Goal: Task Accomplishment & Management: Use online tool/utility

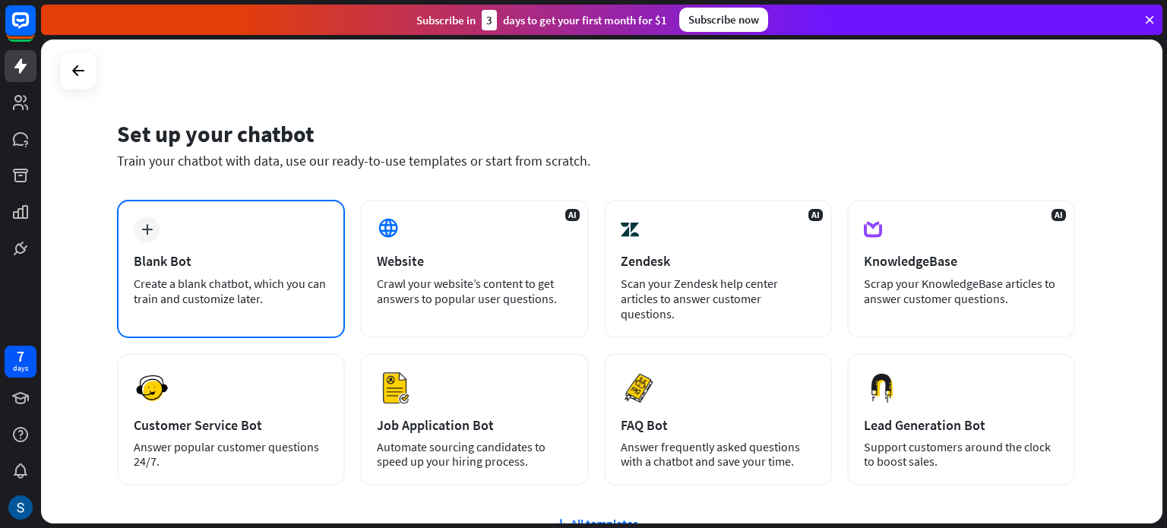
click at [238, 288] on div "Create a blank chatbot, which you can train and customize later." at bounding box center [231, 291] width 194 height 30
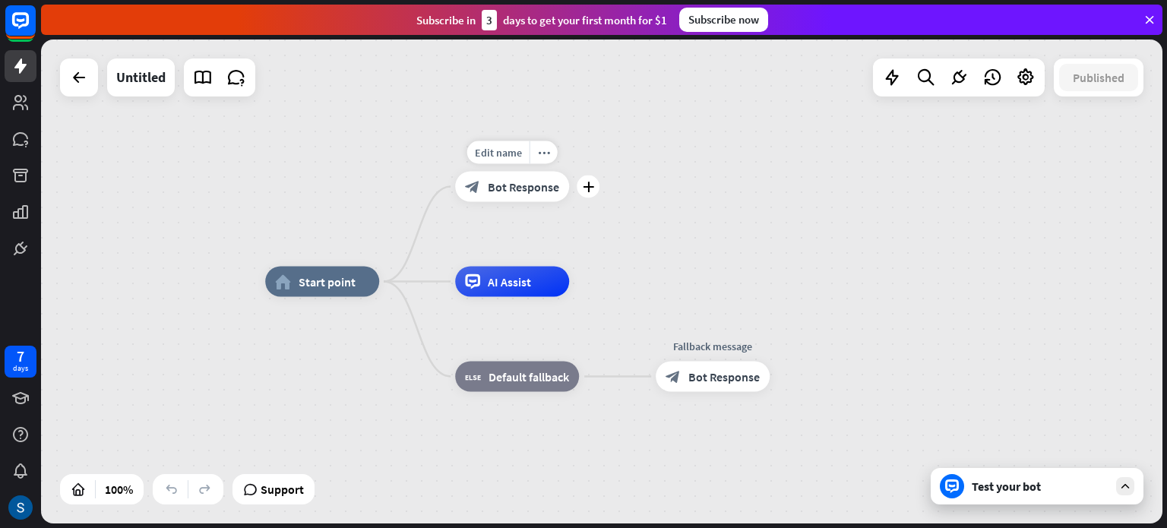
click at [503, 197] on div "block_bot_response Bot Response" at bounding box center [512, 187] width 114 height 30
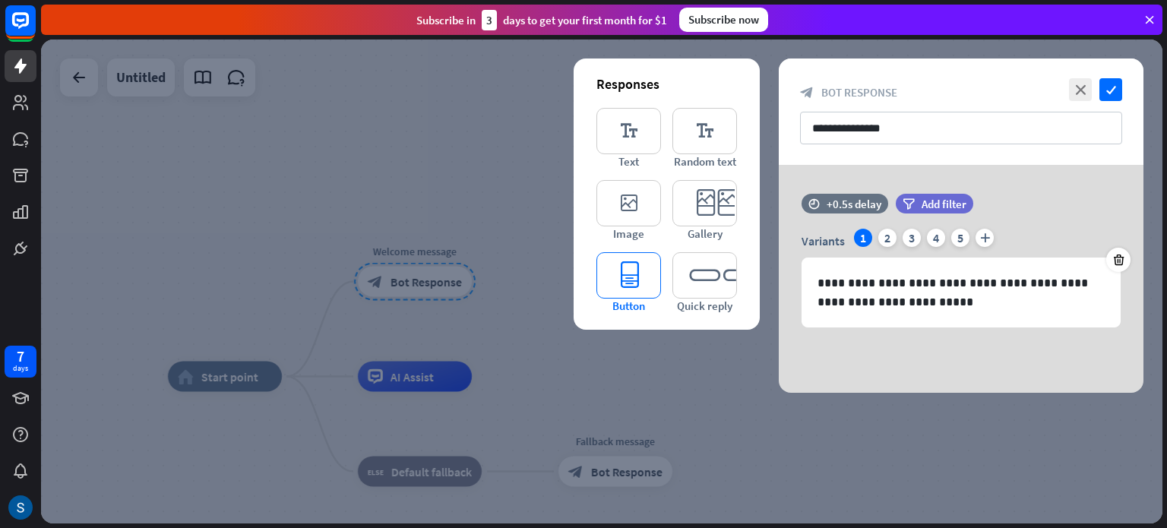
click at [627, 270] on icon "editor_button" at bounding box center [628, 275] width 65 height 46
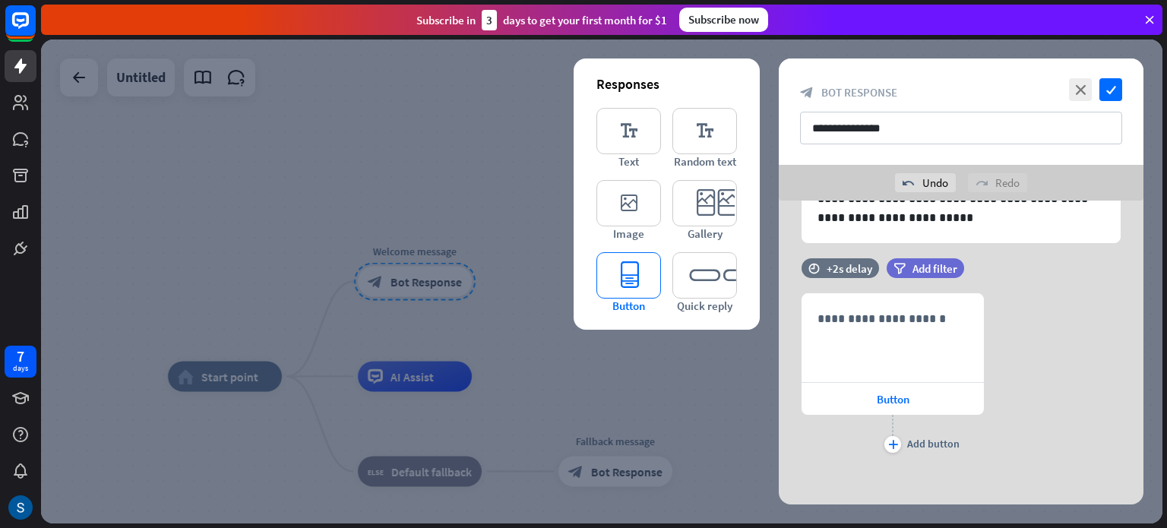
scroll to position [125, 0]
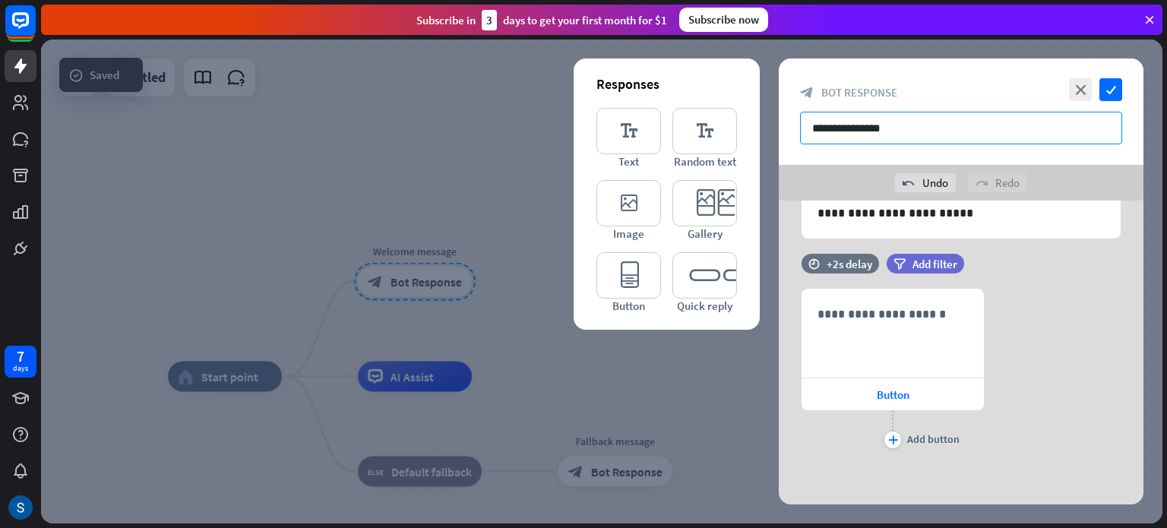
click at [916, 129] on input "**********" at bounding box center [961, 128] width 322 height 33
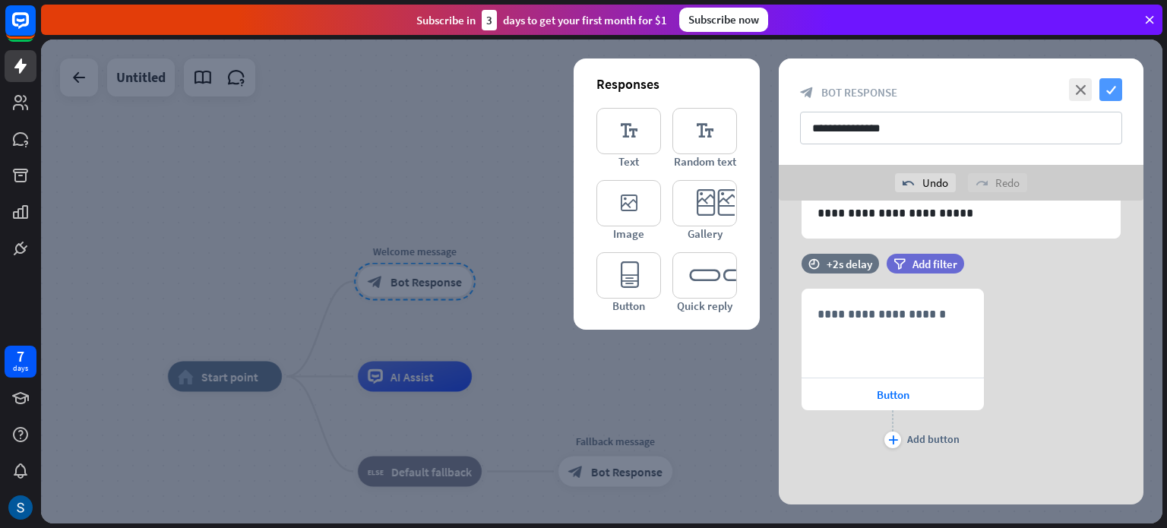
click at [1115, 90] on icon "check" at bounding box center [1110, 89] width 23 height 23
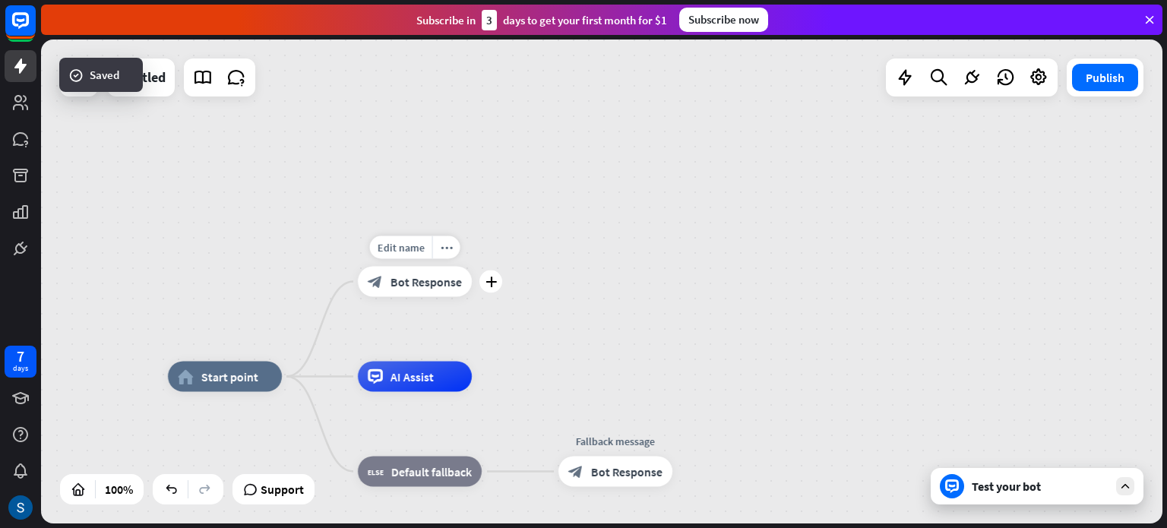
click at [446, 279] on span "Bot Response" at bounding box center [425, 281] width 71 height 15
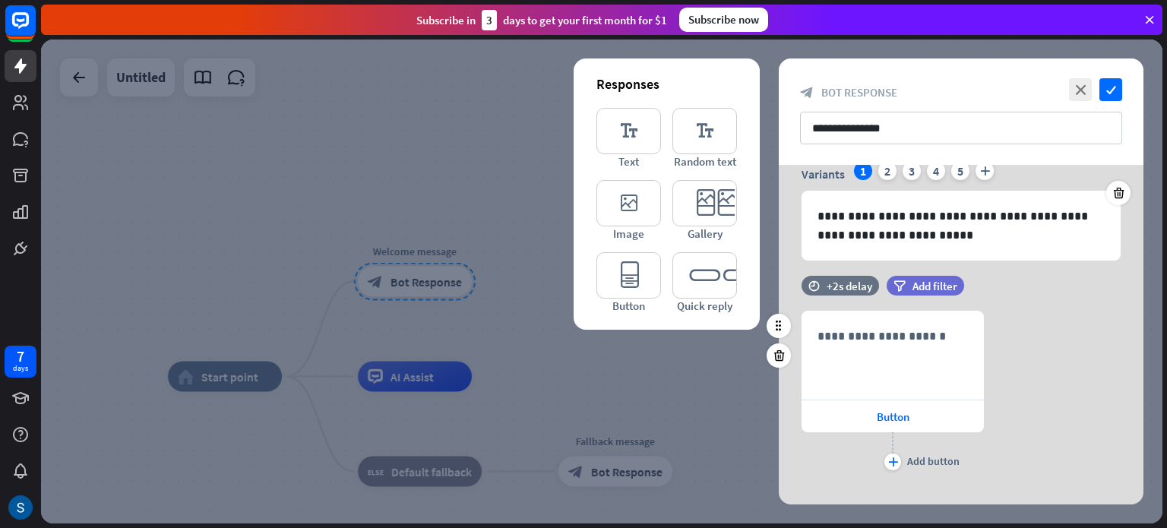
scroll to position [71, 0]
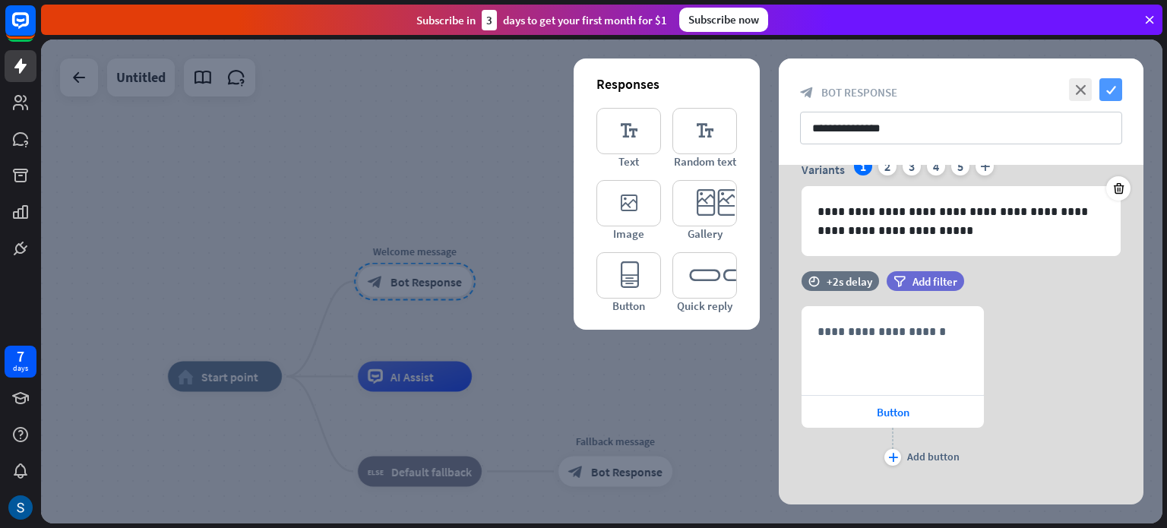
click at [1116, 84] on icon "check" at bounding box center [1110, 89] width 23 height 23
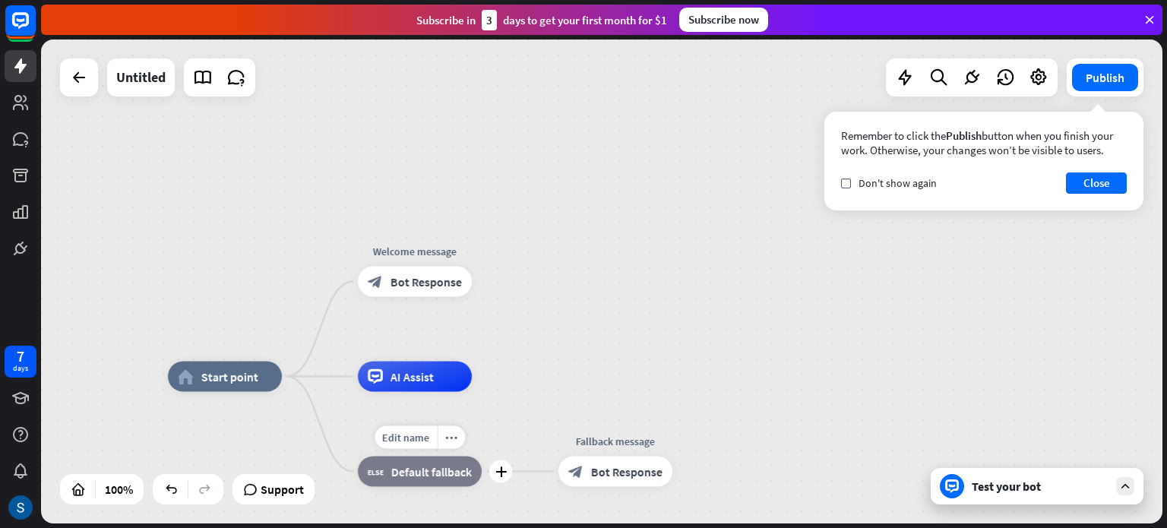
click at [451, 476] on span "Default fallback" at bounding box center [431, 471] width 81 height 15
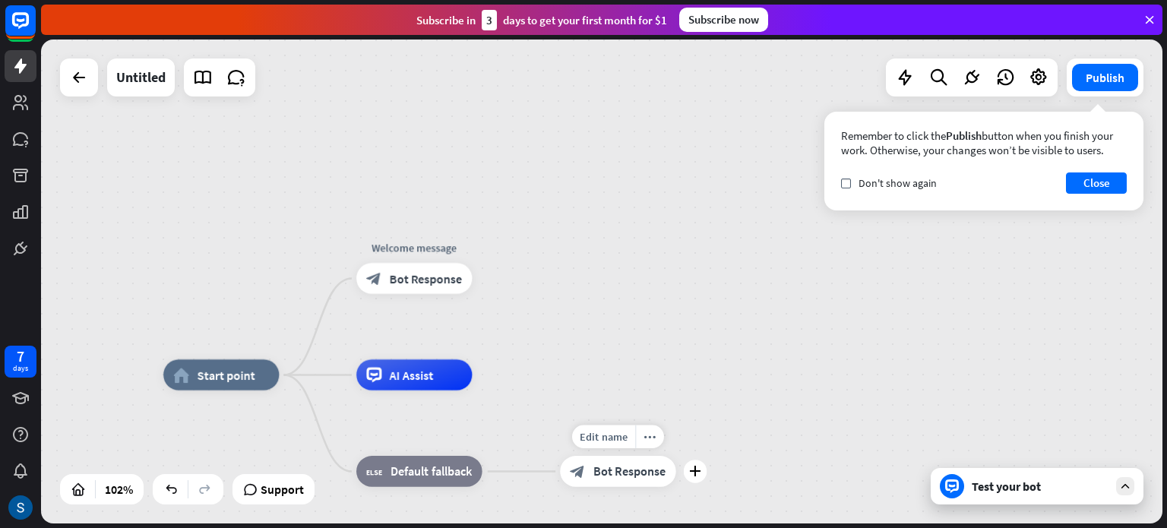
click at [621, 485] on div "block_bot_response Bot Response" at bounding box center [617, 471] width 115 height 31
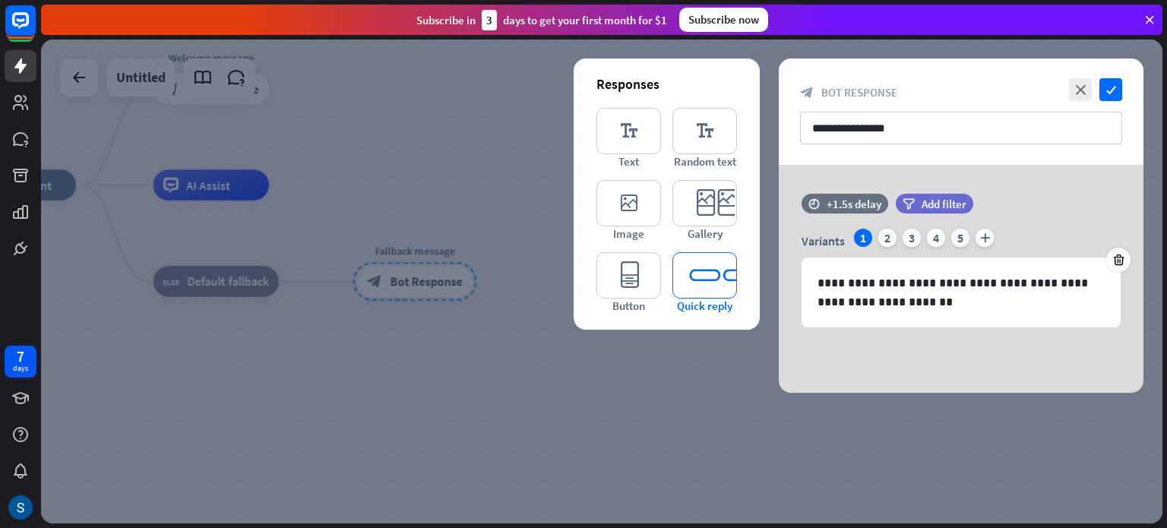
click at [717, 278] on icon "editor_quick_replies" at bounding box center [704, 275] width 65 height 46
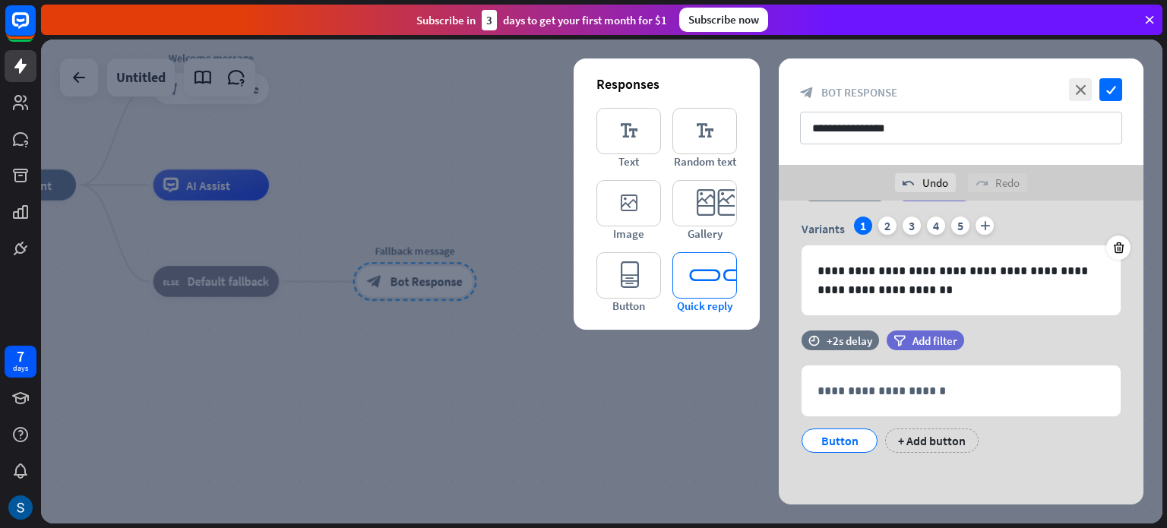
scroll to position [49, 0]
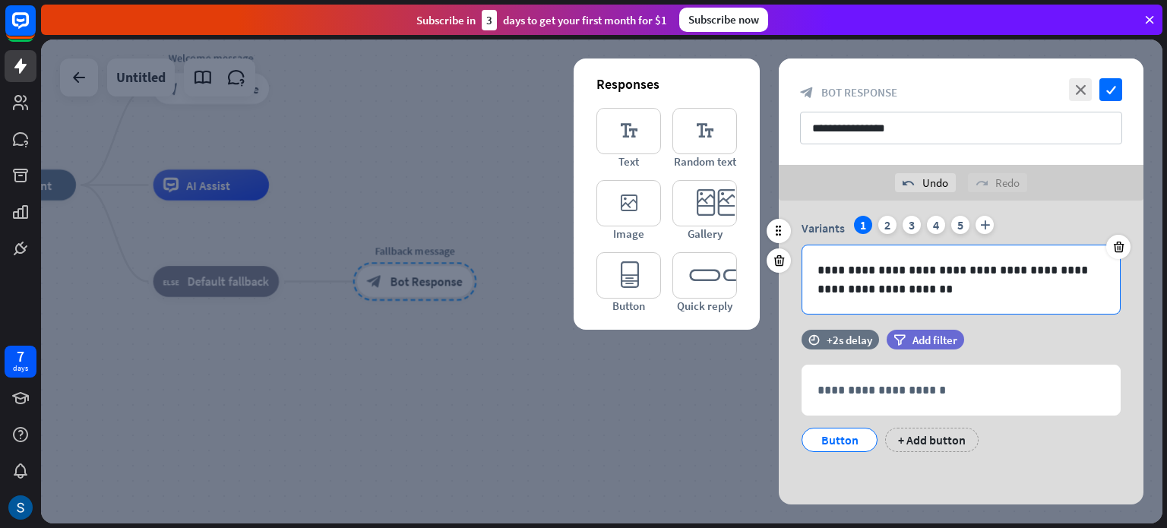
click at [939, 299] on div "**********" at bounding box center [960, 279] width 317 height 68
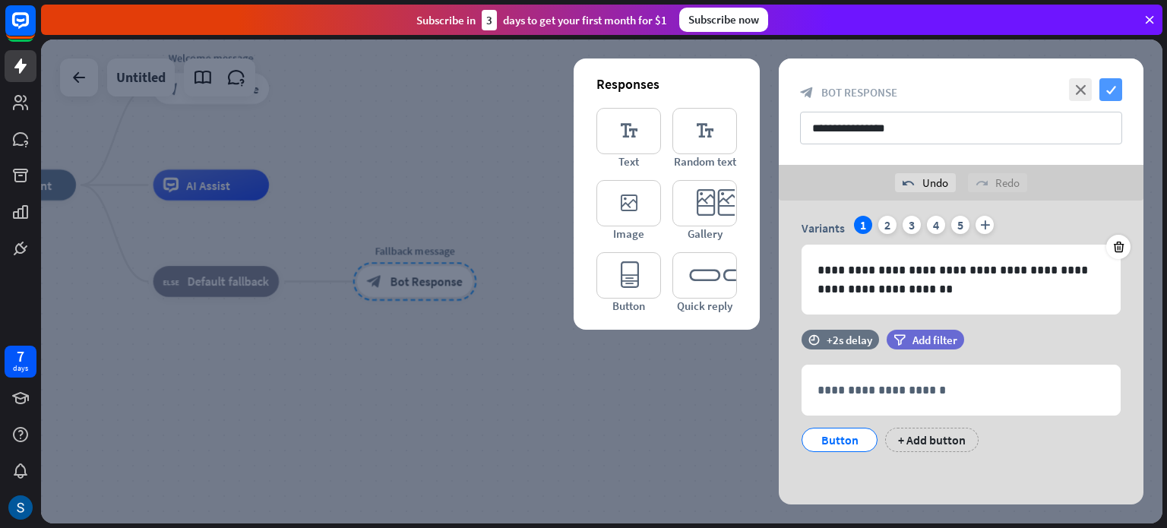
click at [1104, 91] on icon "check" at bounding box center [1110, 89] width 23 height 23
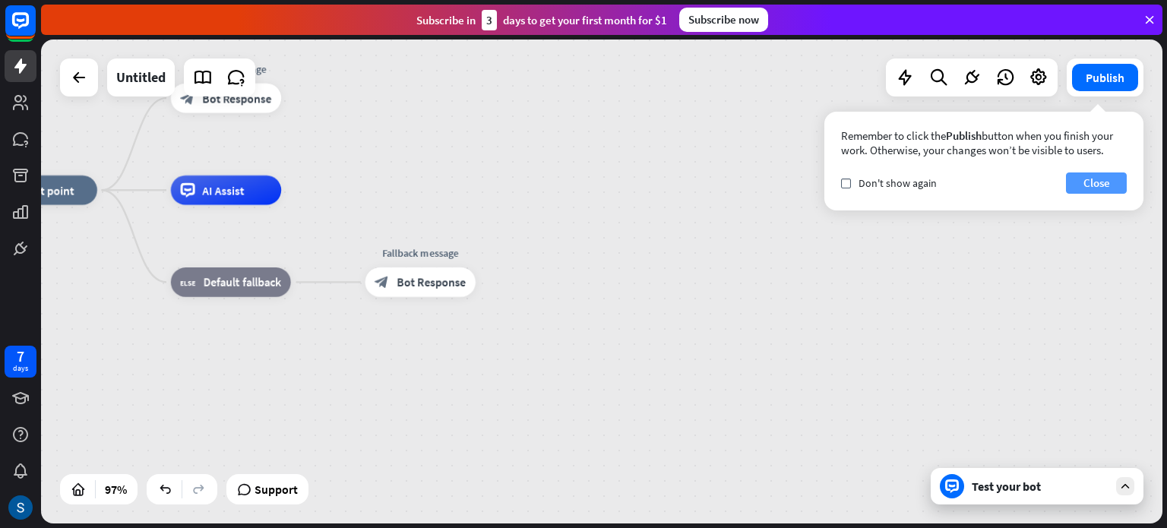
click at [1079, 178] on button "Close" at bounding box center [1096, 182] width 61 height 21
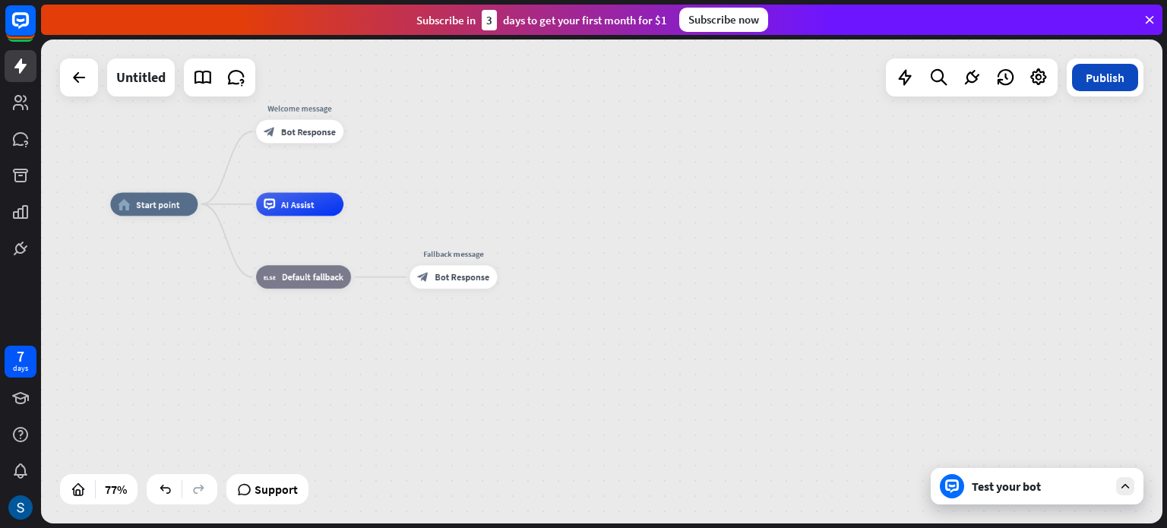
click at [1091, 78] on button "Publish" at bounding box center [1105, 77] width 66 height 27
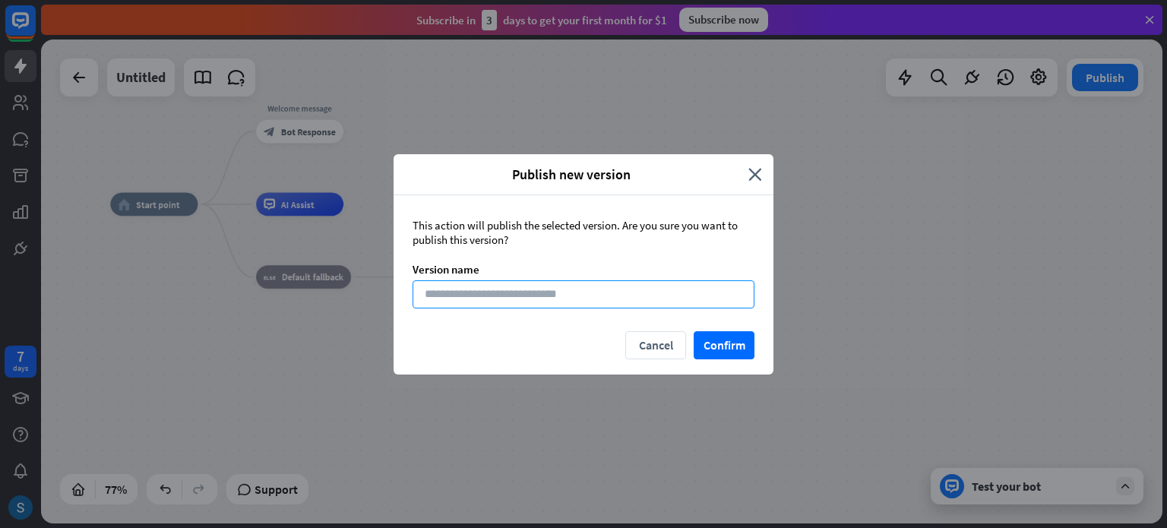
click at [624, 298] on input at bounding box center [583, 294] width 342 height 28
type input "*****"
click at [746, 349] on button "Confirm" at bounding box center [723, 345] width 61 height 28
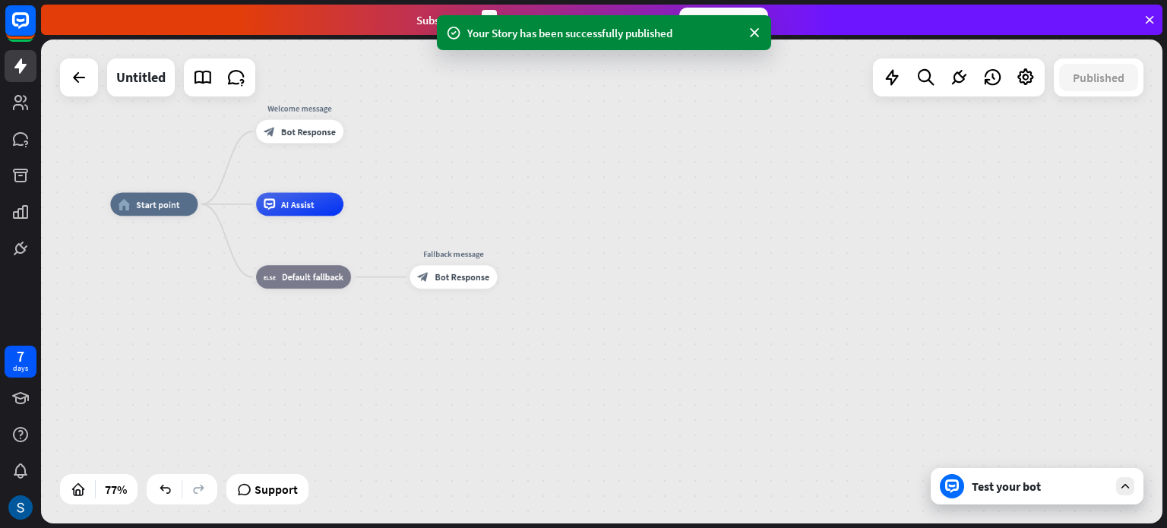
click at [763, 160] on div "home_2 Start point Welcome message block_bot_response Bot Response AI Assist bl…" at bounding box center [601, 281] width 1121 height 484
click at [1000, 497] on div "Test your bot" at bounding box center [1036, 486] width 213 height 36
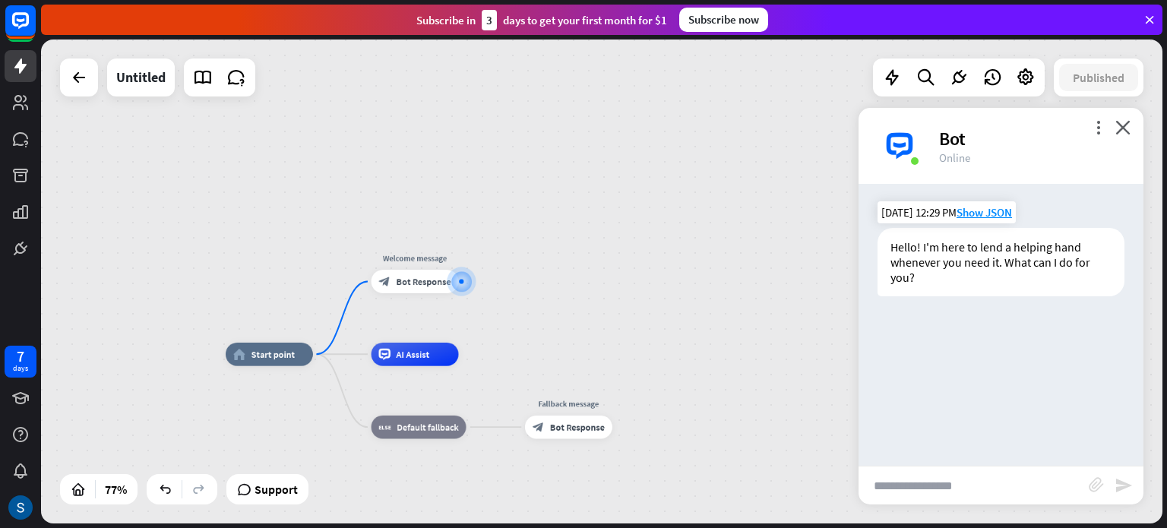
click at [968, 289] on div "Hello! I'm here to lend a helping hand whenever you need it. What can I do for …" at bounding box center [1000, 262] width 247 height 68
click at [936, 488] on input "text" at bounding box center [973, 485] width 230 height 38
type input "*****"
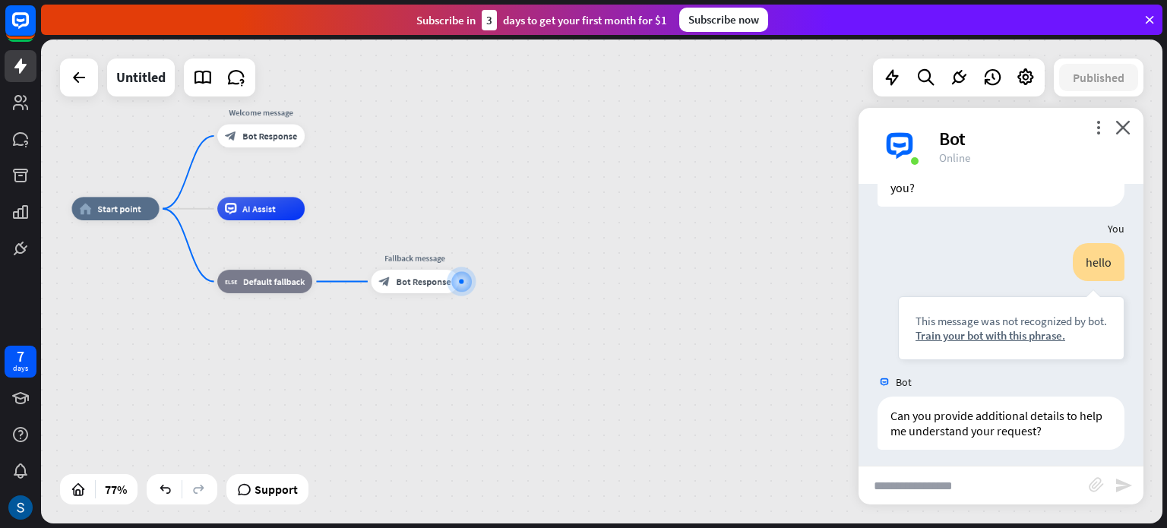
scroll to position [96, 0]
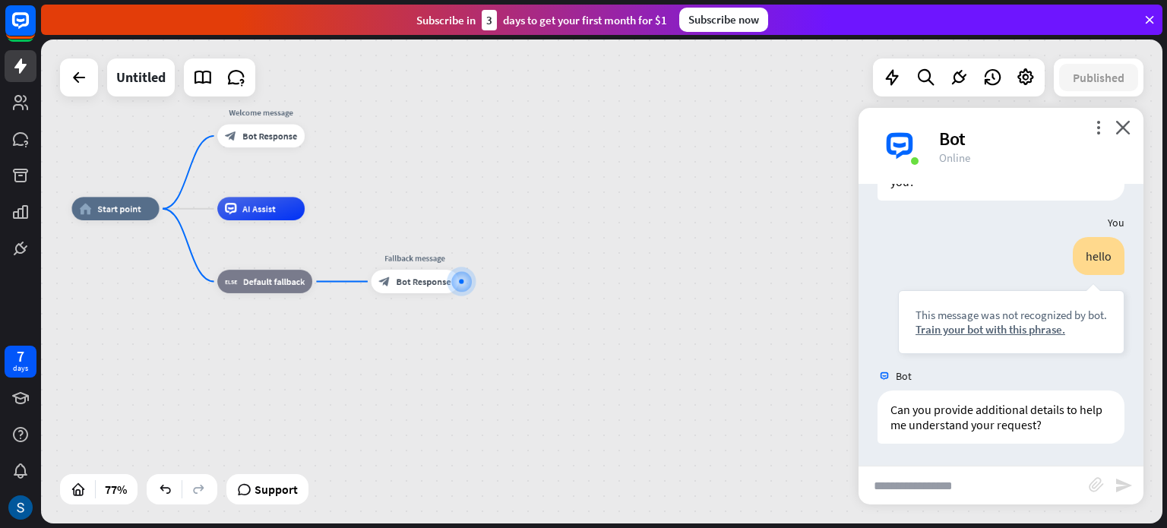
click at [944, 491] on input "text" at bounding box center [973, 485] width 230 height 38
click at [780, 333] on div "home_2 Start point Welcome message block_bot_response Bot Response AI Assist bl…" at bounding box center [501, 394] width 859 height 371
click at [1130, 127] on div "more_vert close Bot Online" at bounding box center [1000, 146] width 285 height 76
click at [273, 206] on span "AI Assist" at bounding box center [258, 208] width 33 height 11
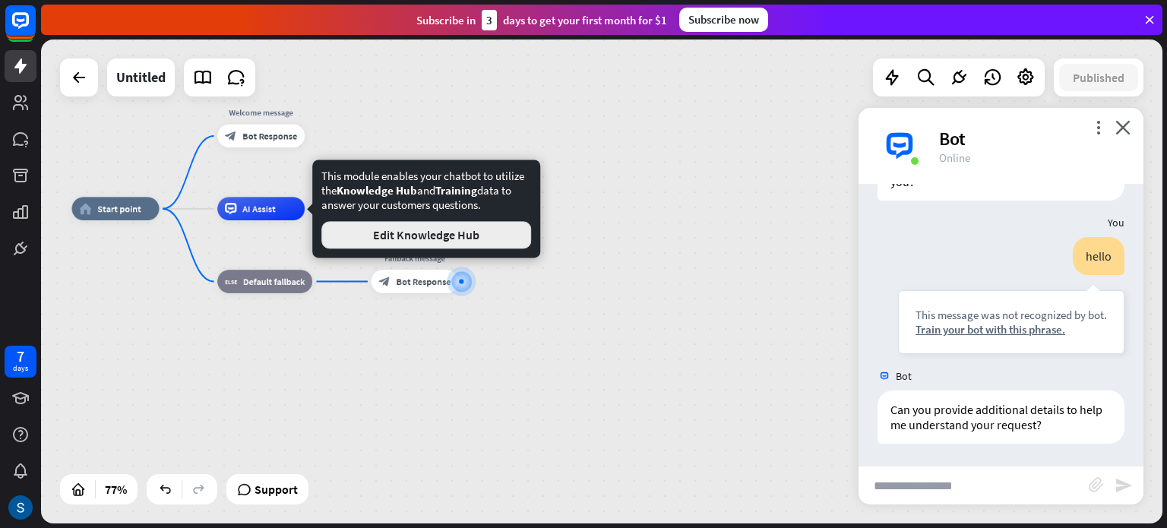
click at [389, 229] on button "Edit Knowledge Hub" at bounding box center [426, 234] width 210 height 27
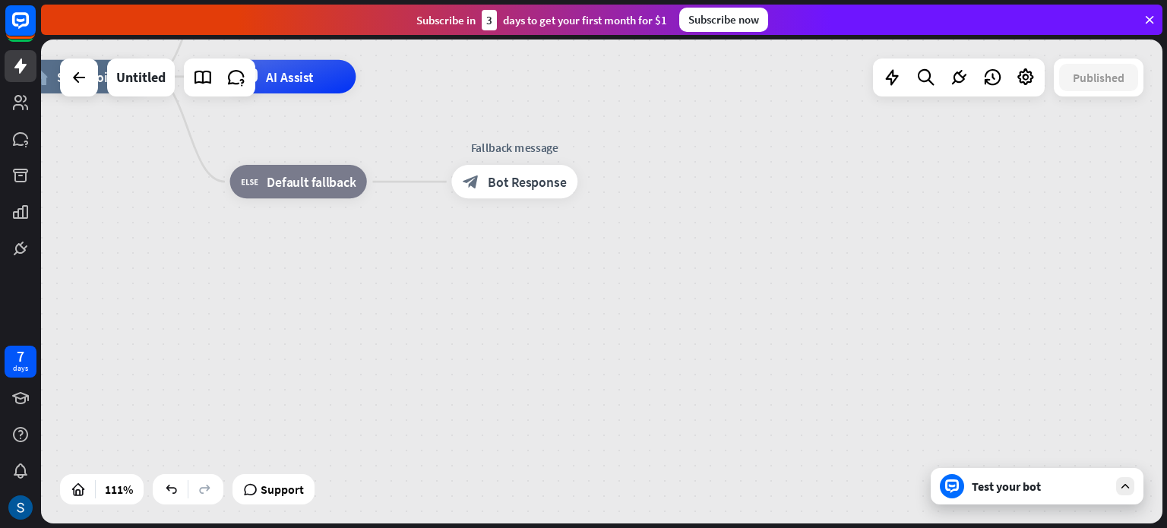
drag, startPoint x: 347, startPoint y: 292, endPoint x: 346, endPoint y: 543, distance: 251.4
click at [346, 527] on html "7 days close Product Help First steps Get started with ChatBot Help Center Foll…" at bounding box center [583, 264] width 1167 height 528
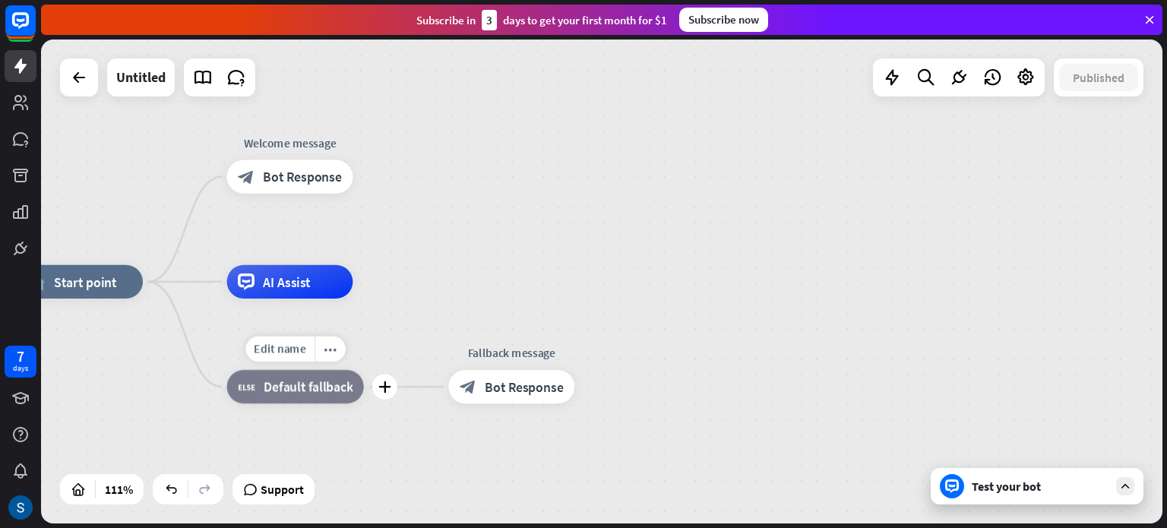
click at [303, 394] on span "Default fallback" at bounding box center [308, 386] width 89 height 17
click at [309, 191] on div "block_bot_response Bot Response" at bounding box center [290, 176] width 126 height 33
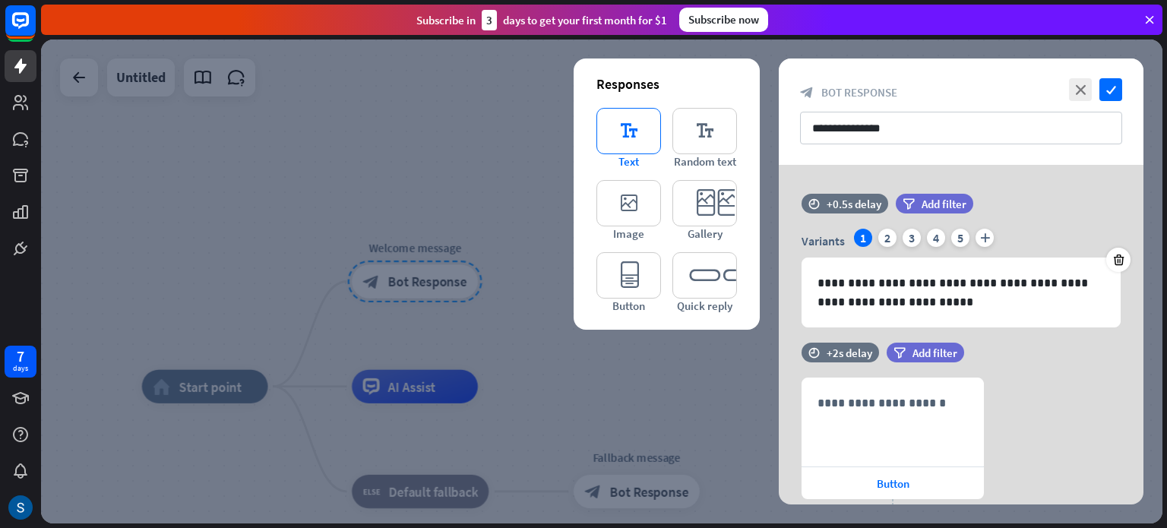
click at [615, 134] on icon "editor_text" at bounding box center [628, 131] width 65 height 46
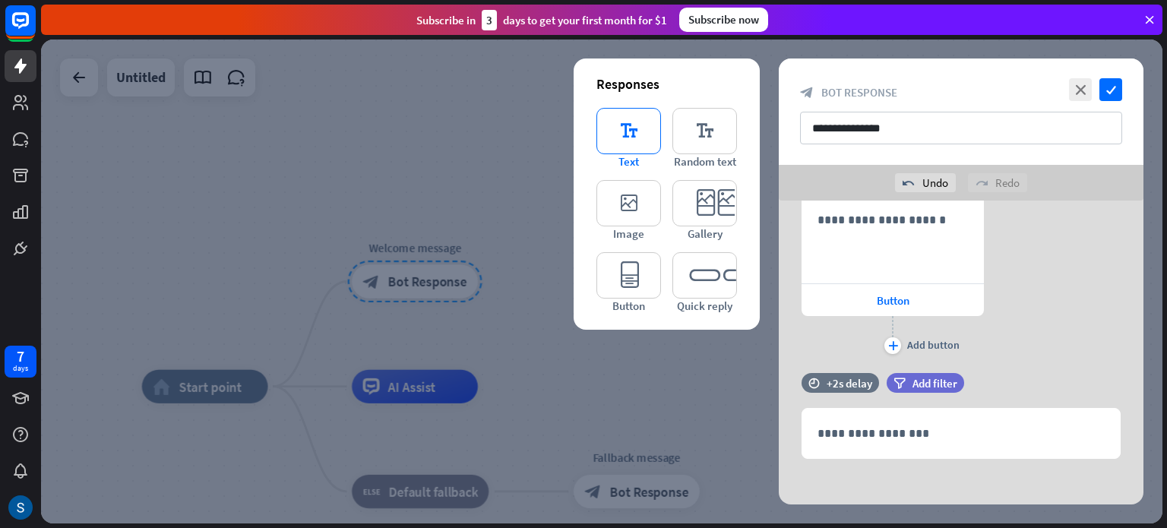
scroll to position [225, 0]
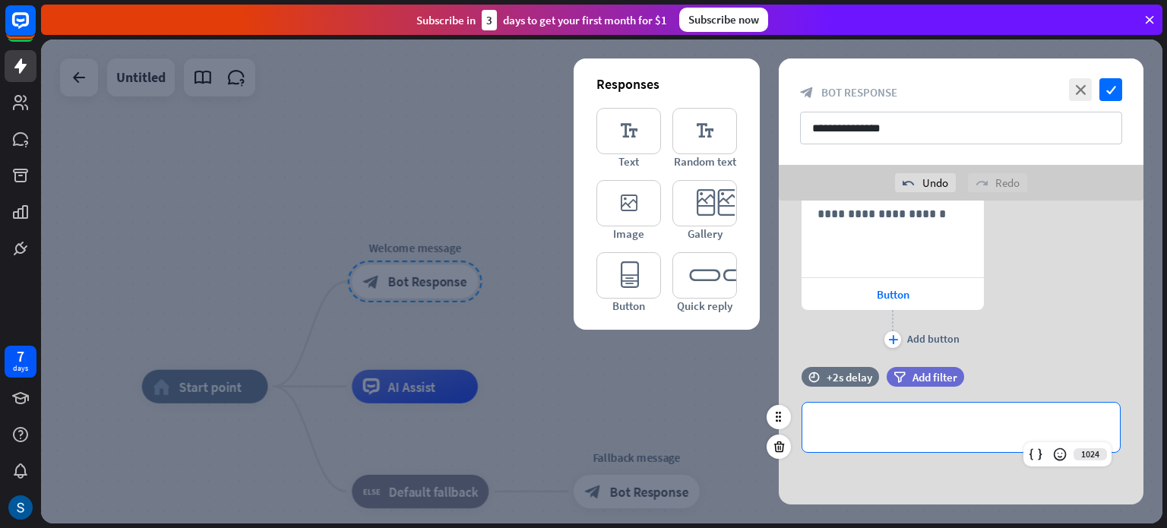
click at [876, 419] on p "**********" at bounding box center [960, 427] width 287 height 19
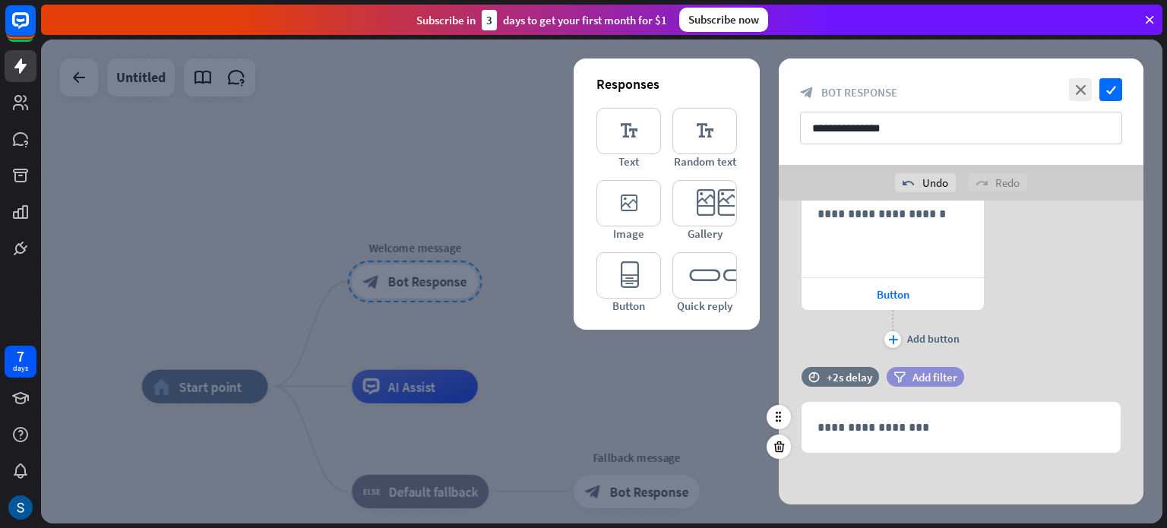
click at [905, 376] on div "filter Add filter" at bounding box center [924, 377] width 77 height 20
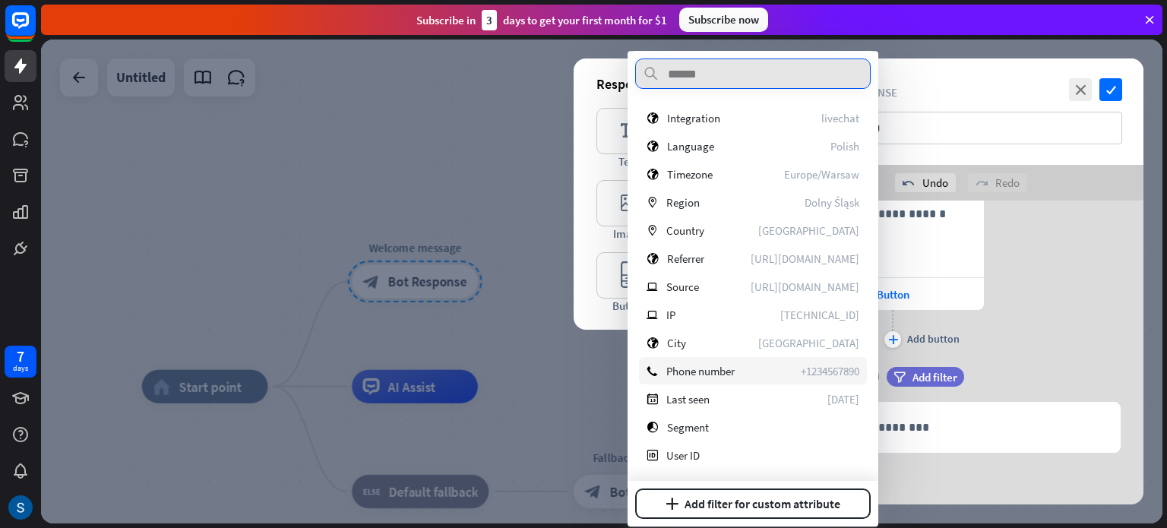
scroll to position [0, 0]
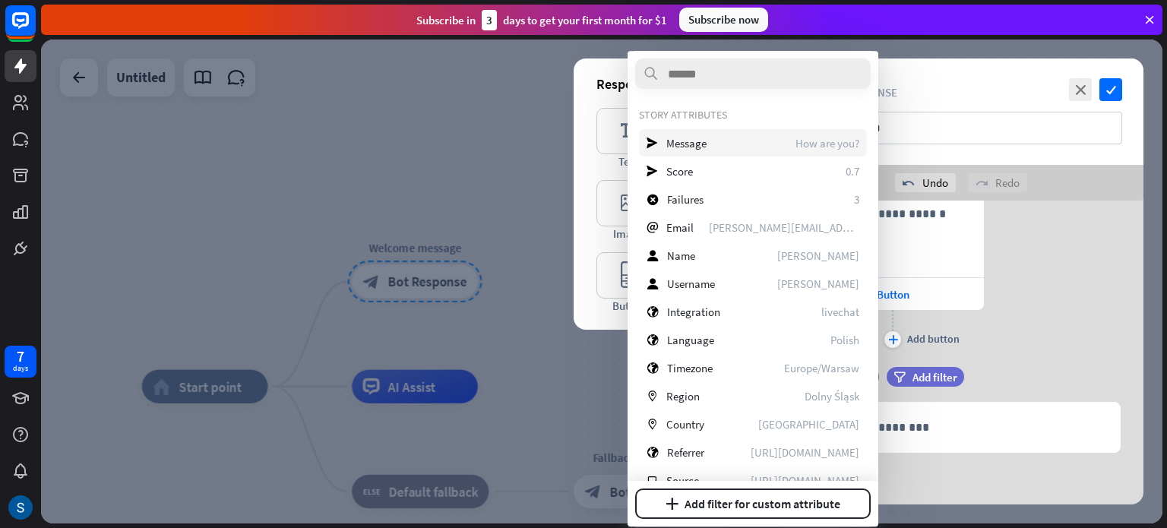
click at [786, 134] on div "send Message How are you?" at bounding box center [753, 142] width 228 height 27
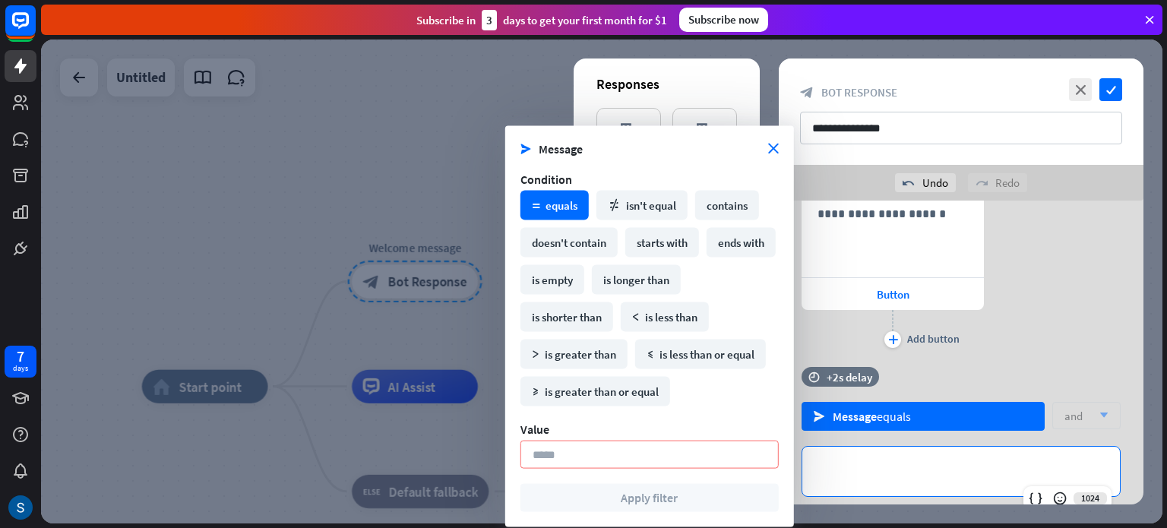
click at [921, 470] on p "**********" at bounding box center [960, 471] width 287 height 19
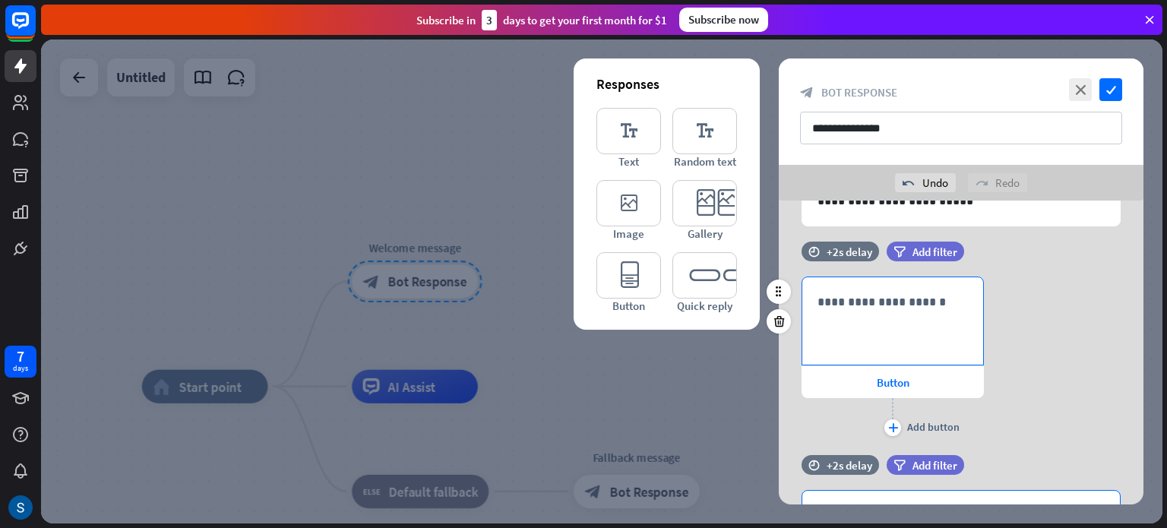
scroll to position [136, 0]
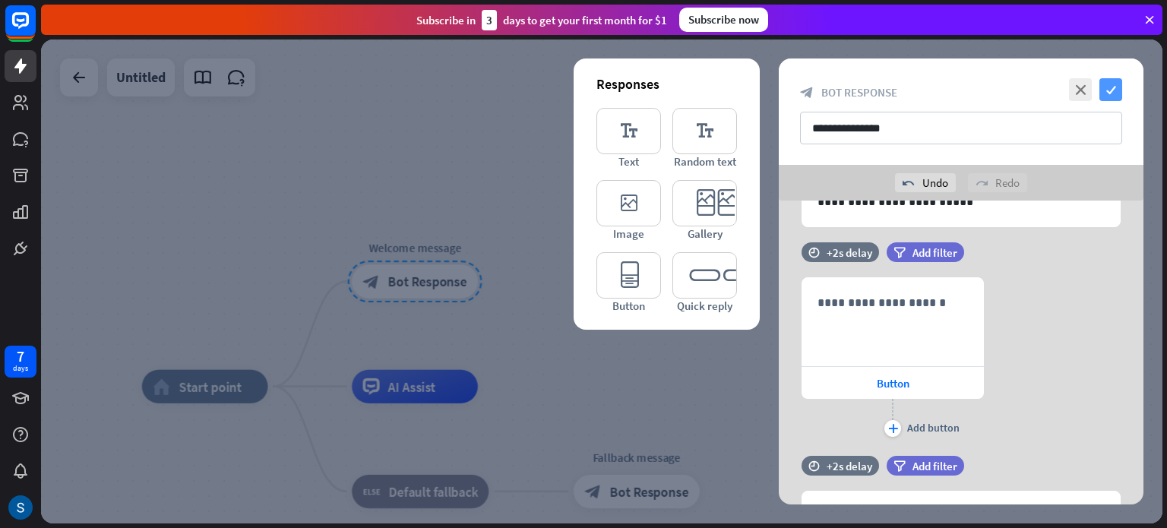
click at [1111, 78] on icon "check" at bounding box center [1110, 89] width 23 height 23
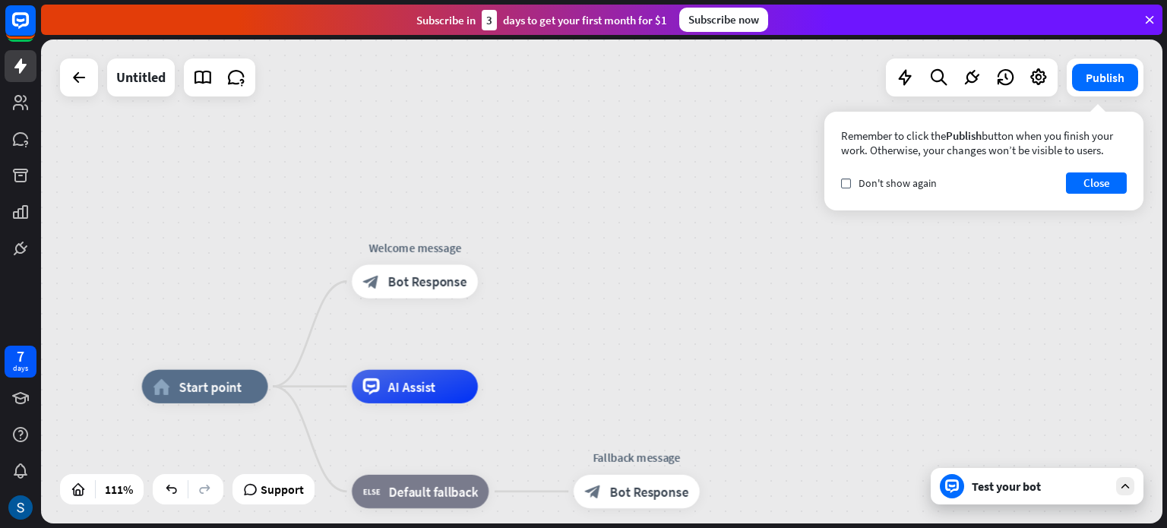
click at [970, 497] on div "Test your bot" at bounding box center [1036, 486] width 213 height 36
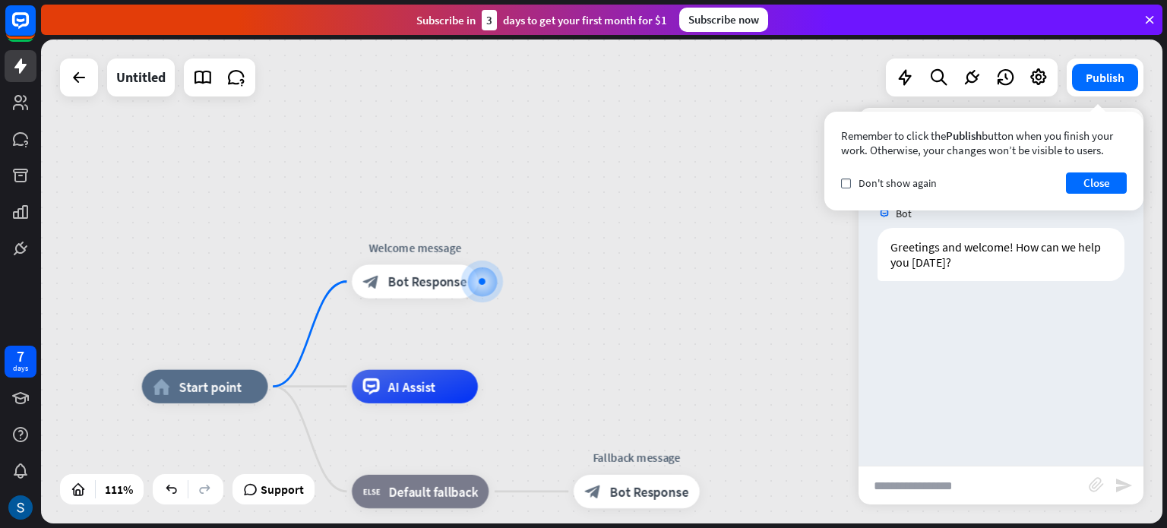
click at [933, 475] on input "text" at bounding box center [973, 485] width 230 height 38
type input "****"
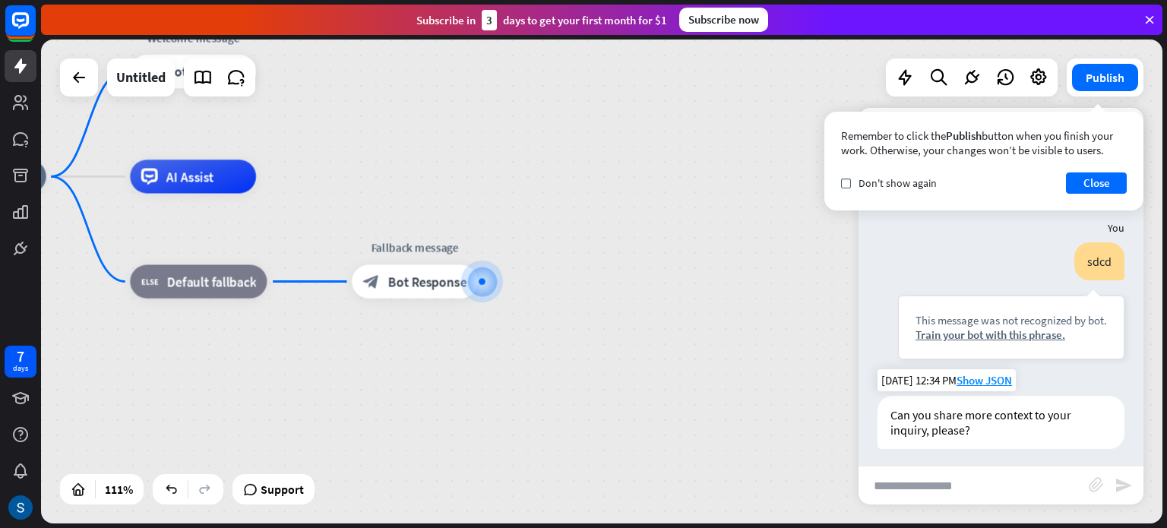
scroll to position [81, 0]
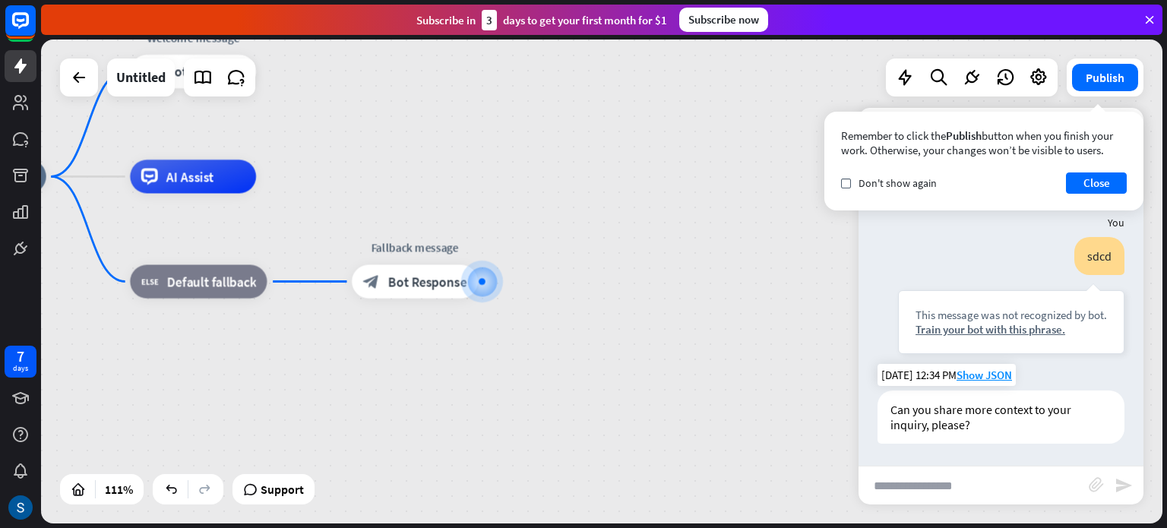
click at [962, 425] on div "Can you share more context to your inquiry, please?" at bounding box center [1000, 416] width 247 height 53
click at [917, 489] on input "text" at bounding box center [973, 485] width 230 height 38
type input "******"
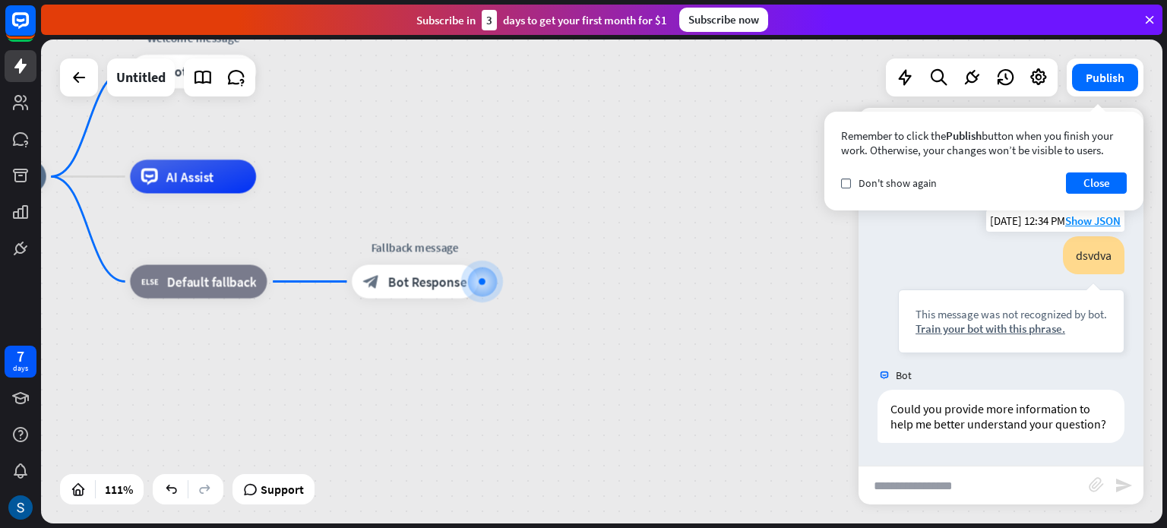
scroll to position [339, 0]
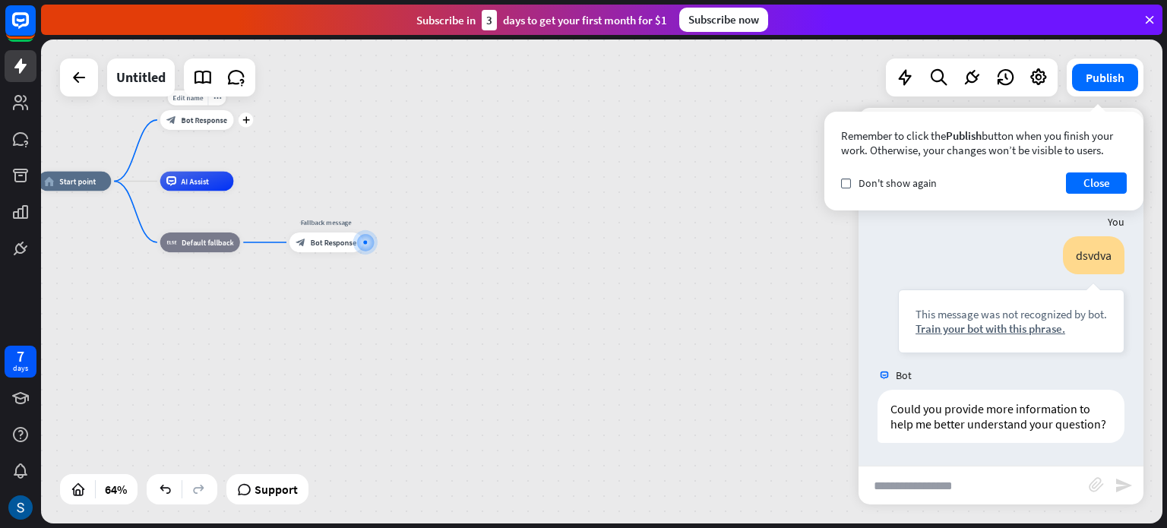
click at [212, 118] on span "Bot Response" at bounding box center [204, 120] width 46 height 10
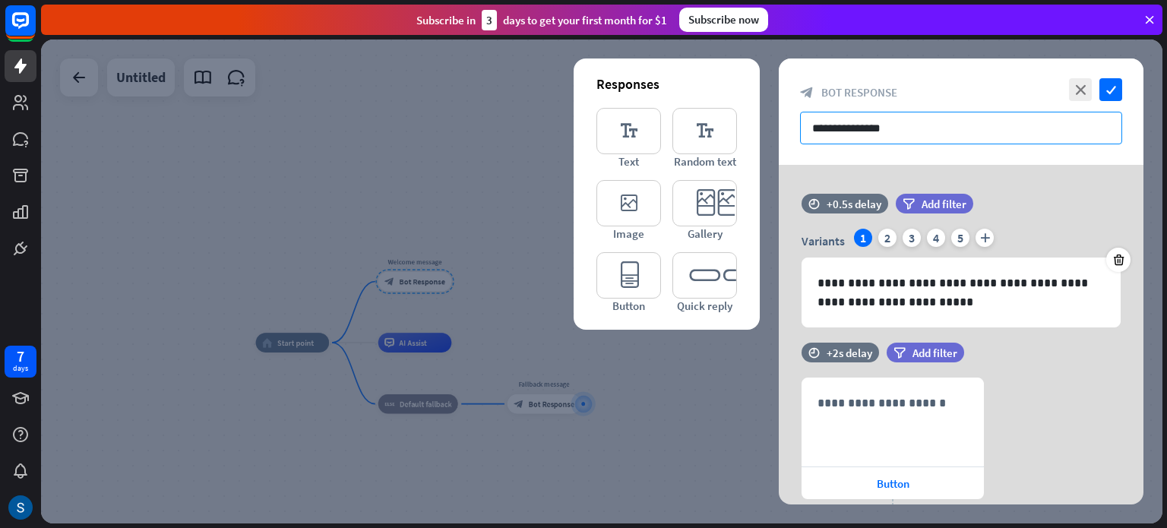
click at [899, 127] on input "**********" at bounding box center [961, 128] width 322 height 33
click at [927, 352] on span "Add filter" at bounding box center [934, 353] width 45 height 14
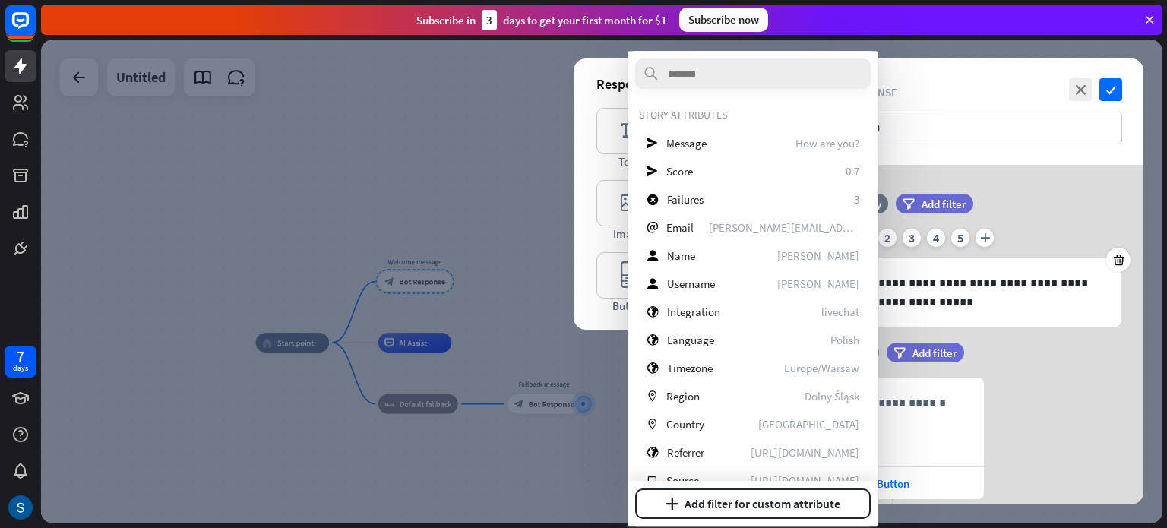
click at [1027, 238] on div "Variants 1 2 3 4 5 plus" at bounding box center [960, 241] width 319 height 24
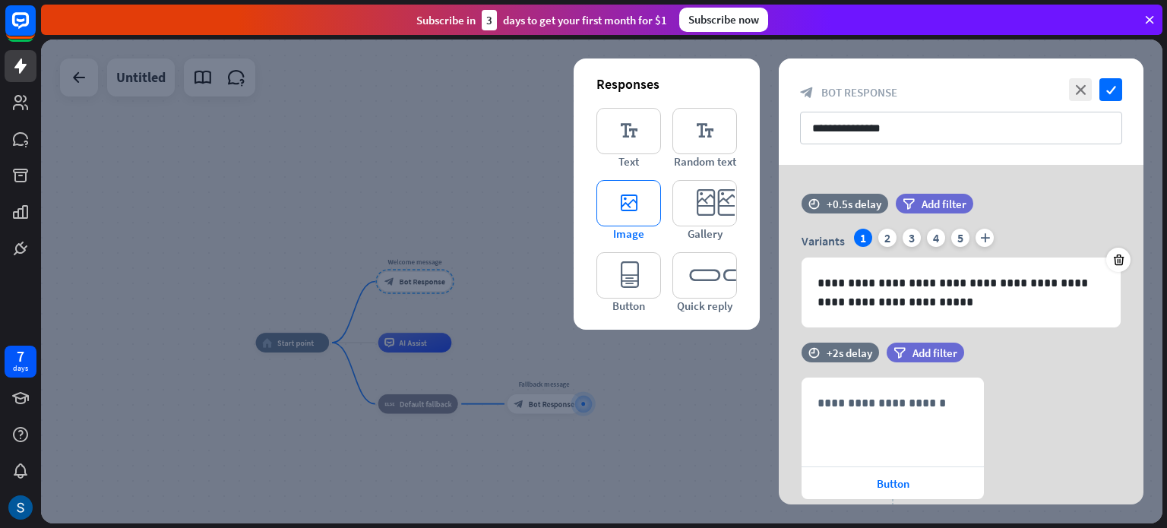
click at [636, 203] on icon "editor_image" at bounding box center [628, 203] width 65 height 46
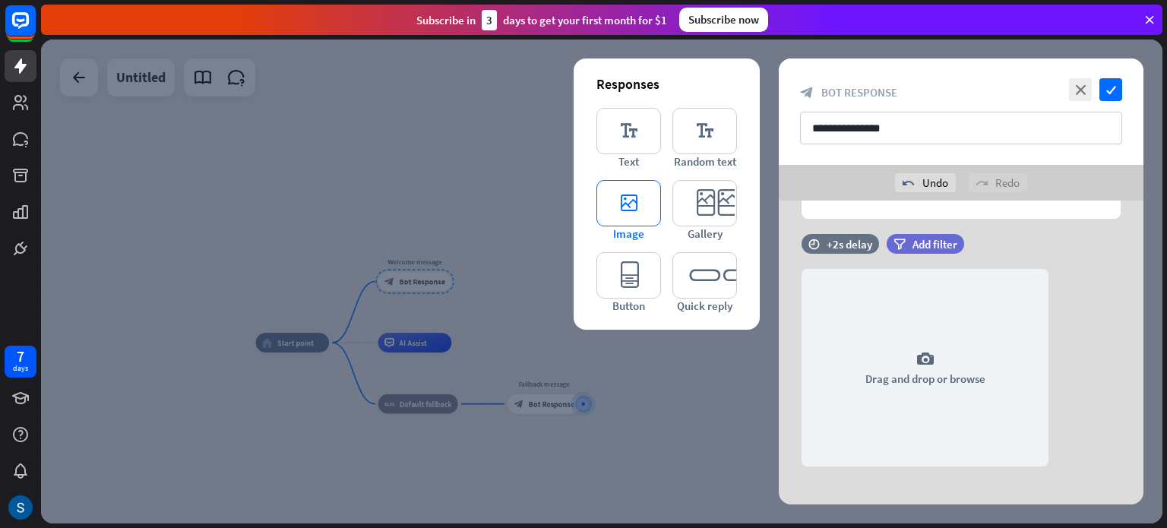
scroll to position [472, 0]
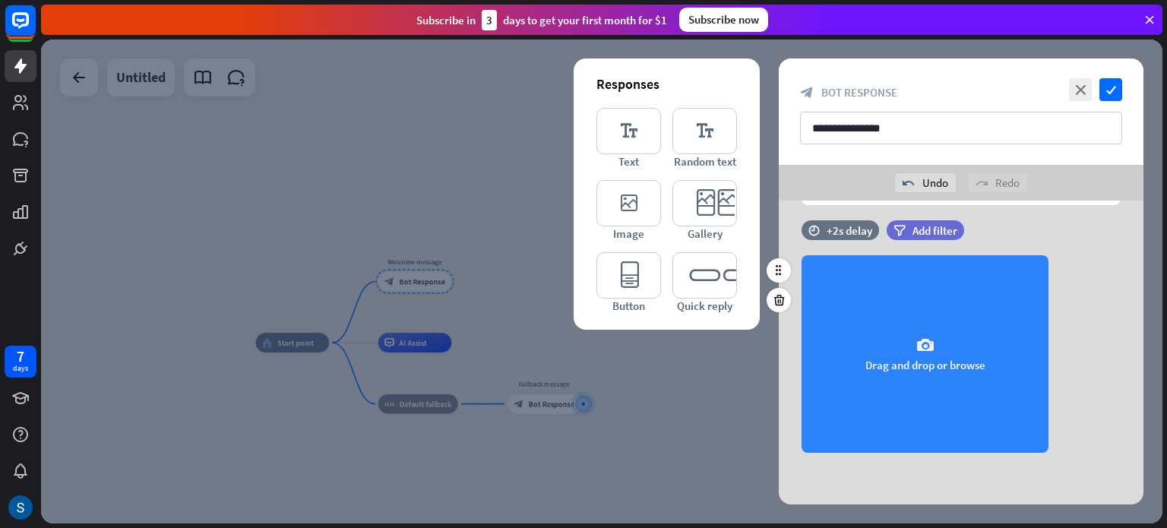
click at [917, 308] on div "camera Drag and drop or browse" at bounding box center [924, 353] width 247 height 197
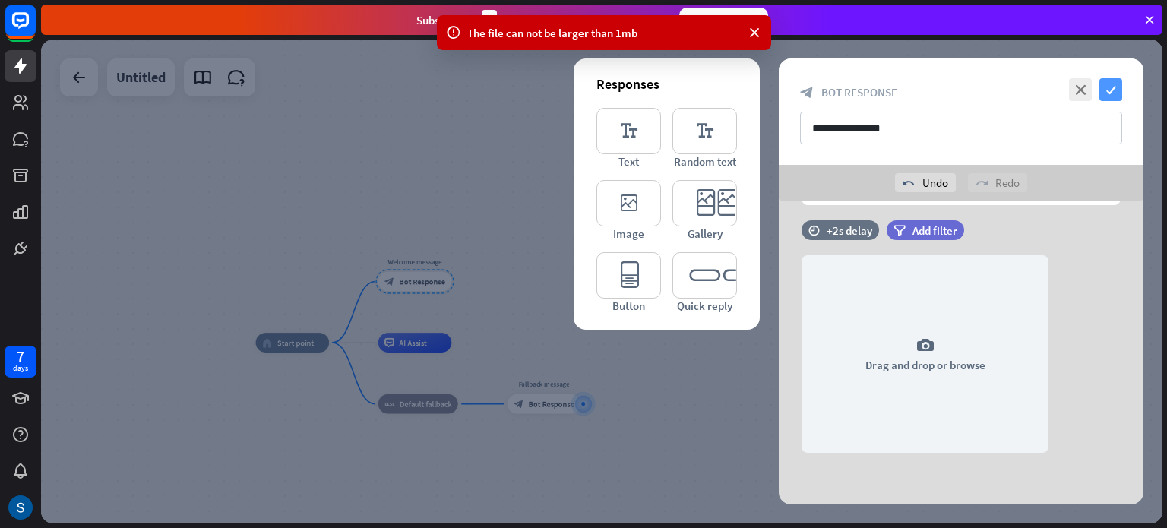
click at [1112, 93] on icon "check" at bounding box center [1110, 89] width 23 height 23
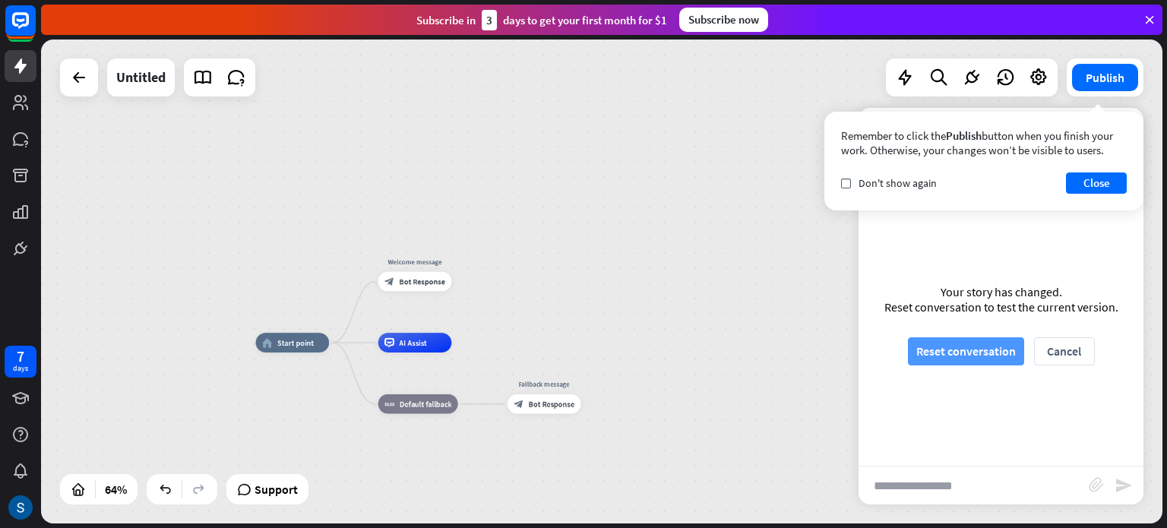
click at [988, 354] on button "Reset conversation" at bounding box center [966, 351] width 116 height 28
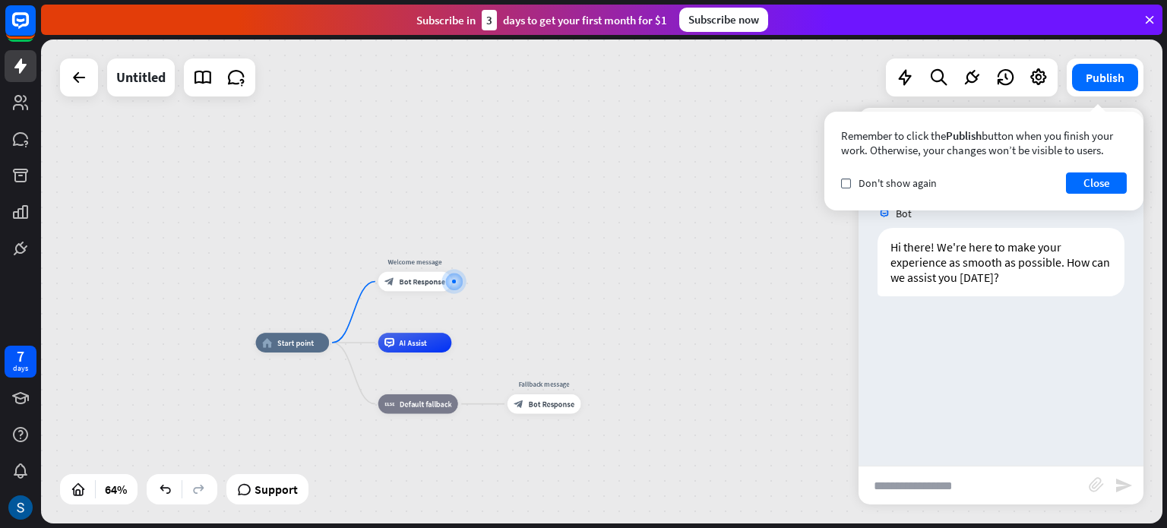
click at [949, 475] on input "text" at bounding box center [973, 485] width 230 height 38
type input "******"
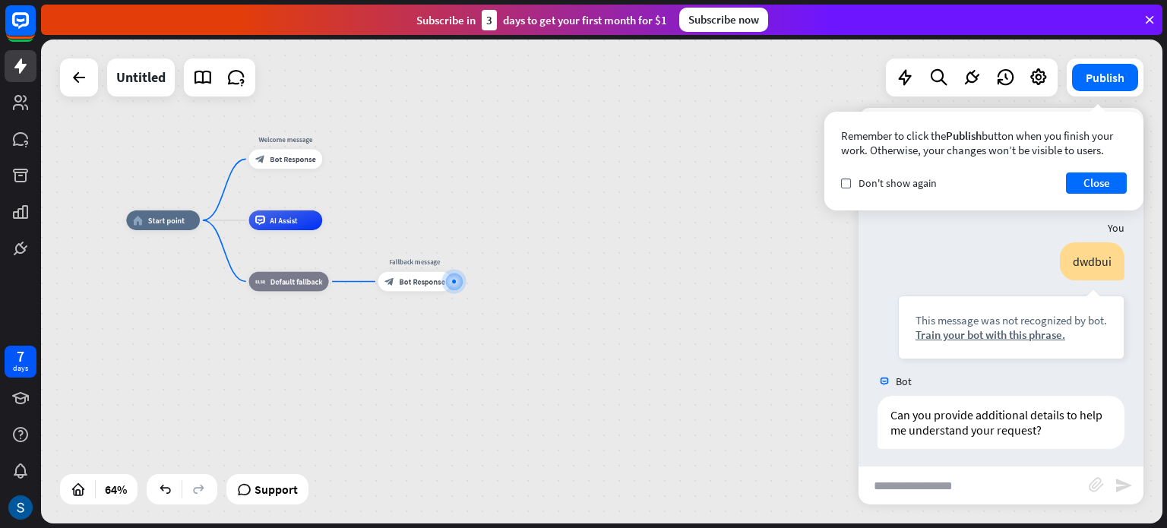
scroll to position [96, 0]
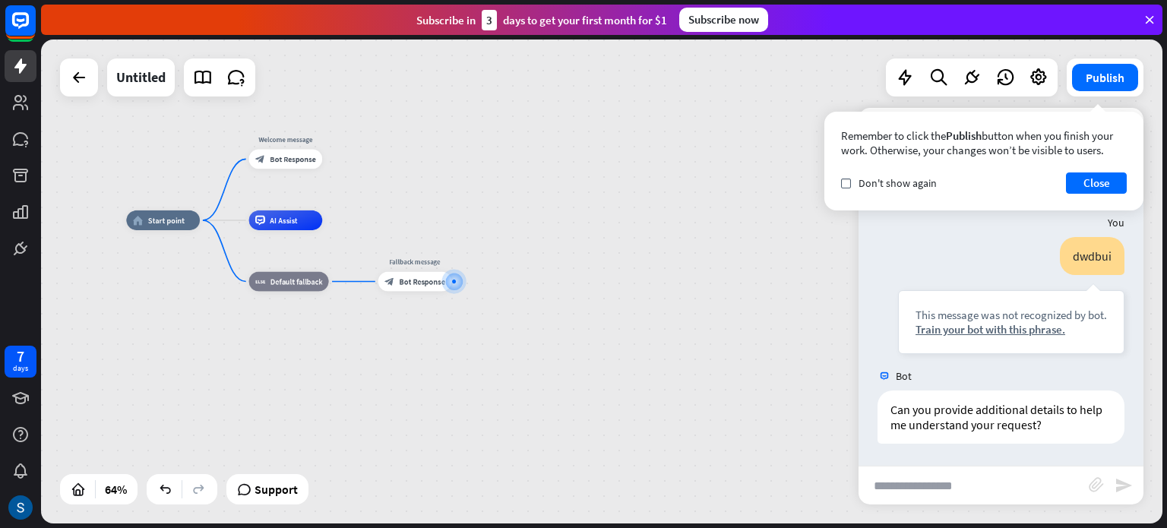
click at [936, 484] on input "text" at bounding box center [973, 485] width 230 height 38
type input "*****"
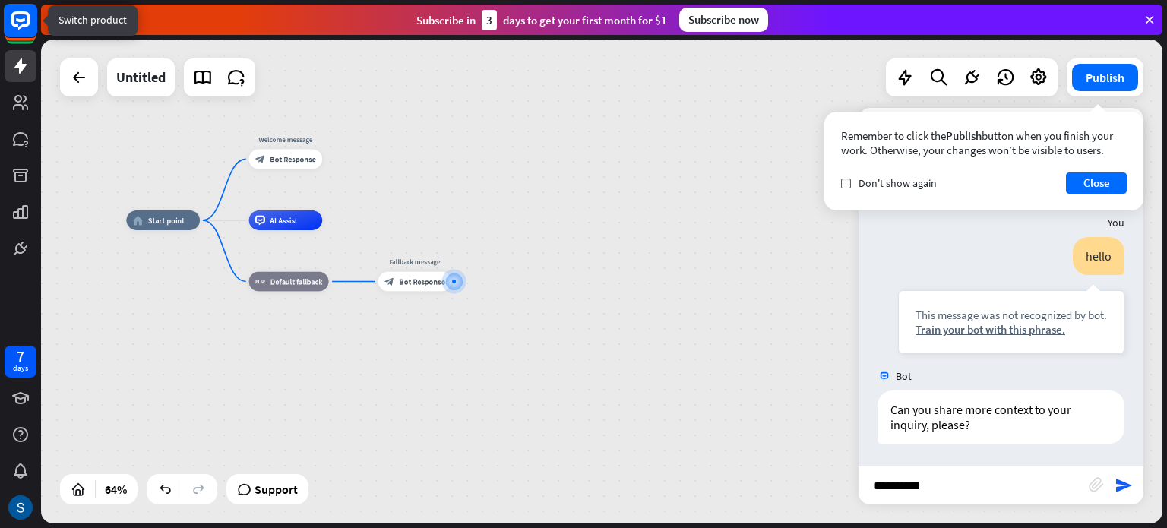
type input "*********"
click at [20, 32] on rect at bounding box center [20, 20] width 33 height 33
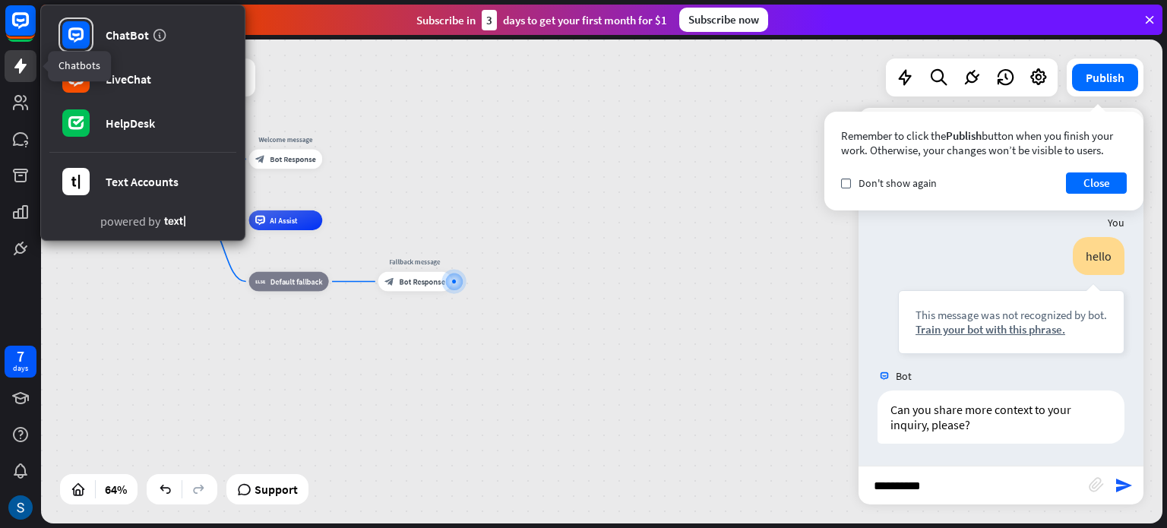
click at [21, 62] on icon at bounding box center [20, 65] width 12 height 15
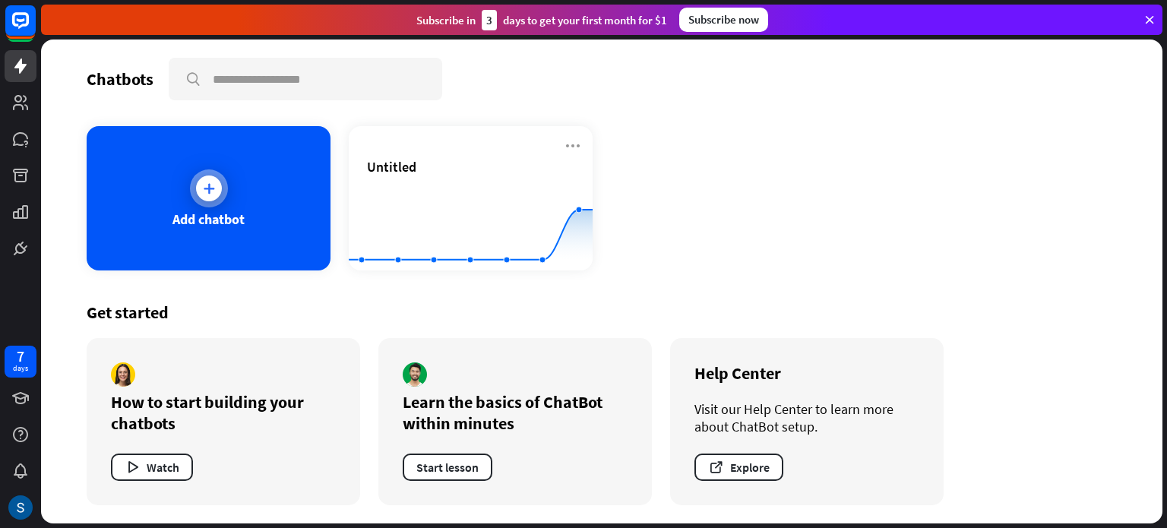
click at [264, 194] on div "Add chatbot" at bounding box center [209, 198] width 244 height 144
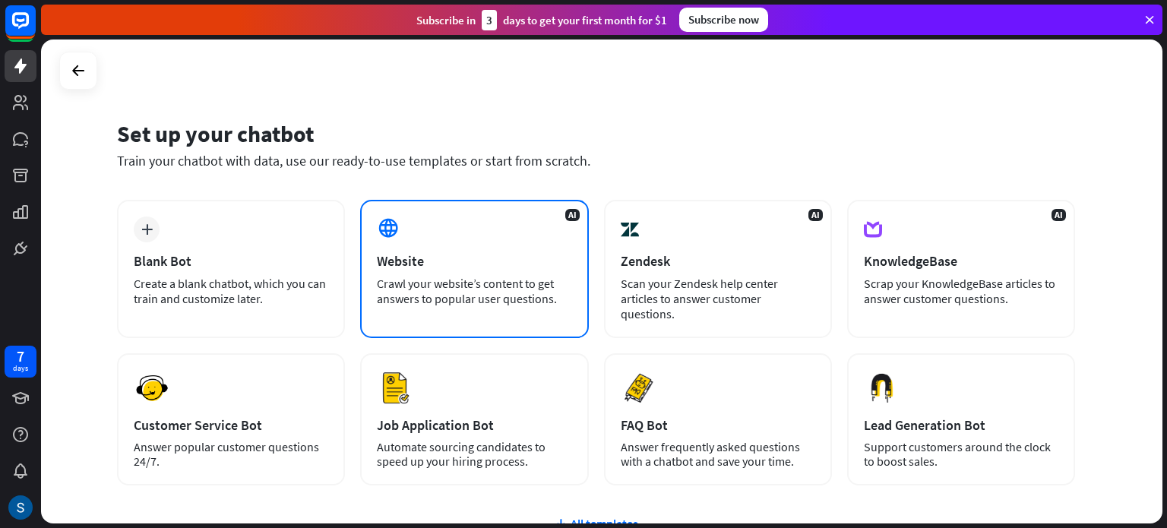
click at [486, 289] on div "Crawl your website’s content to get answers to popular user questions." at bounding box center [474, 291] width 194 height 30
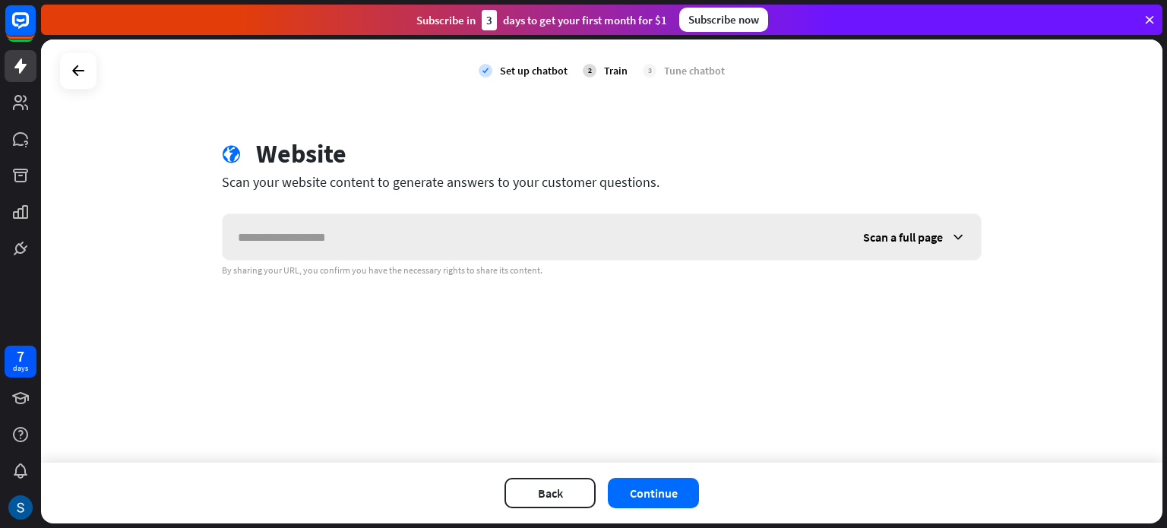
click at [435, 230] on input "text" at bounding box center [535, 237] width 625 height 46
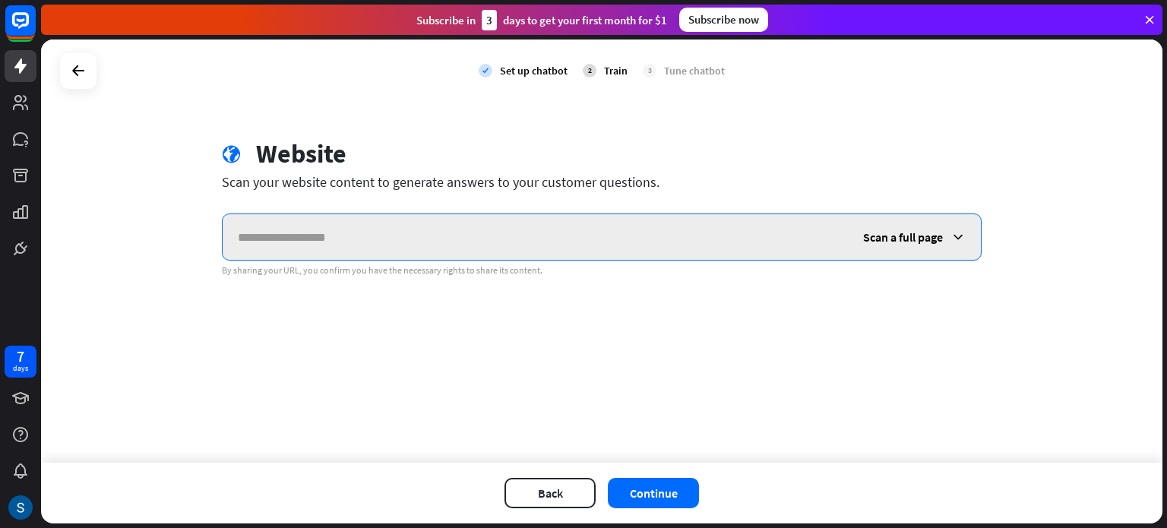
paste input "**********"
type input "**********"
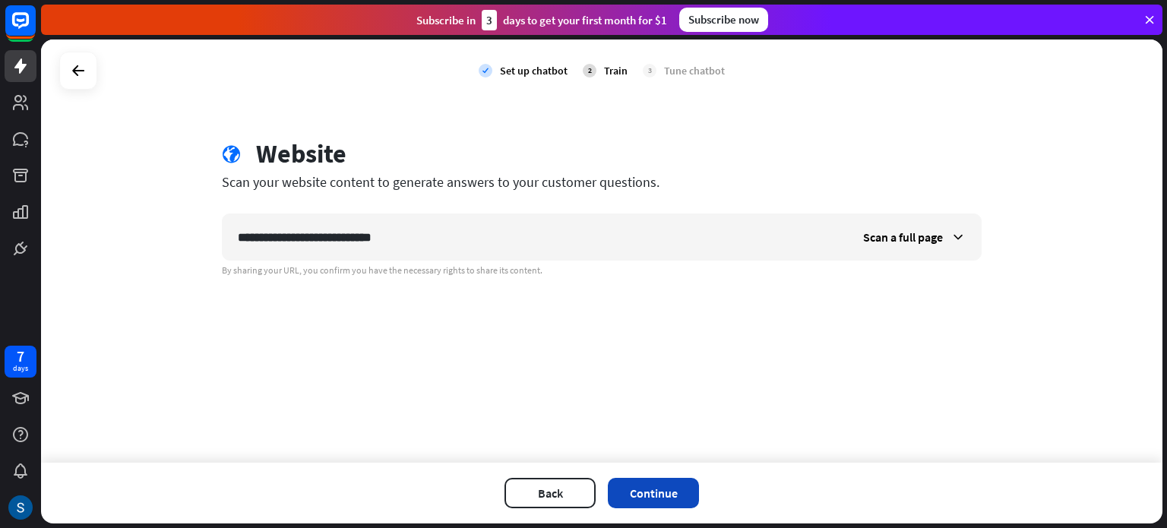
click at [641, 484] on button "Continue" at bounding box center [653, 493] width 91 height 30
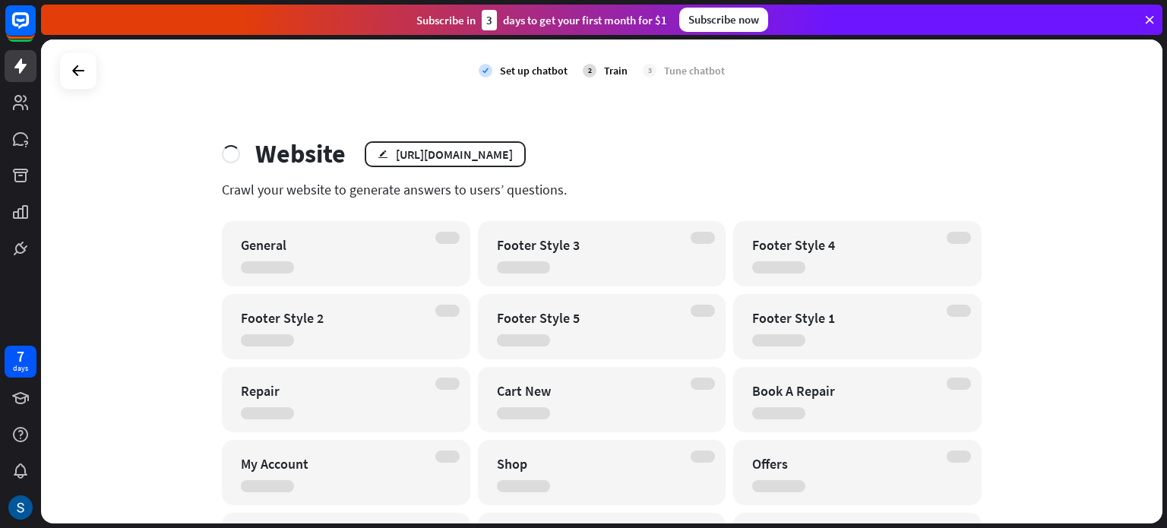
click at [734, 123] on div "check Set up chatbot 2 Train 3 Tune chatbot Website edit [URL][DOMAIN_NAME] Cra…" at bounding box center [601, 281] width 1121 height 484
click at [488, 151] on div "[URL][DOMAIN_NAME]" at bounding box center [454, 154] width 117 height 15
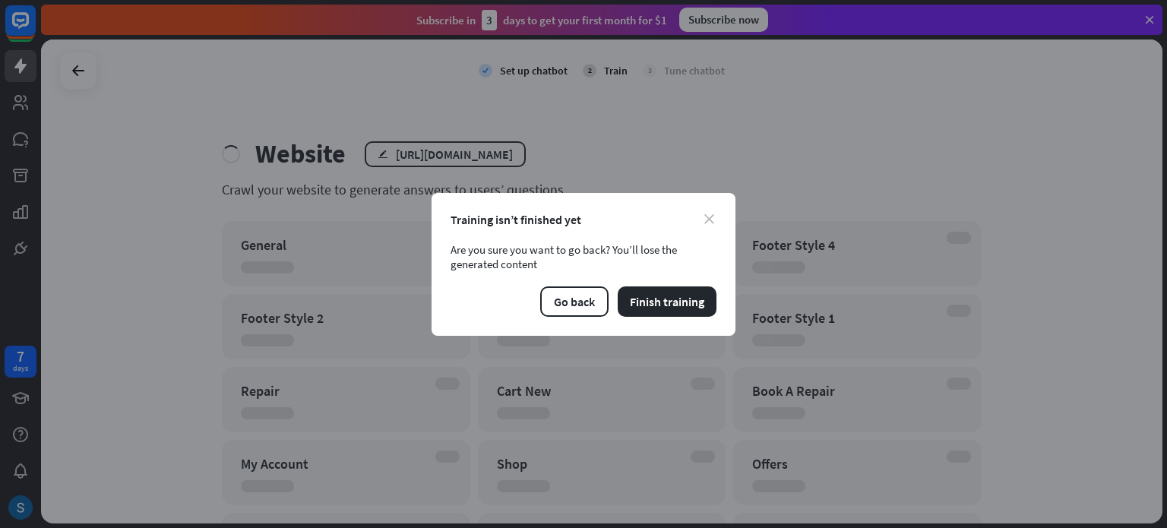
click at [706, 219] on icon "close" at bounding box center [709, 219] width 10 height 10
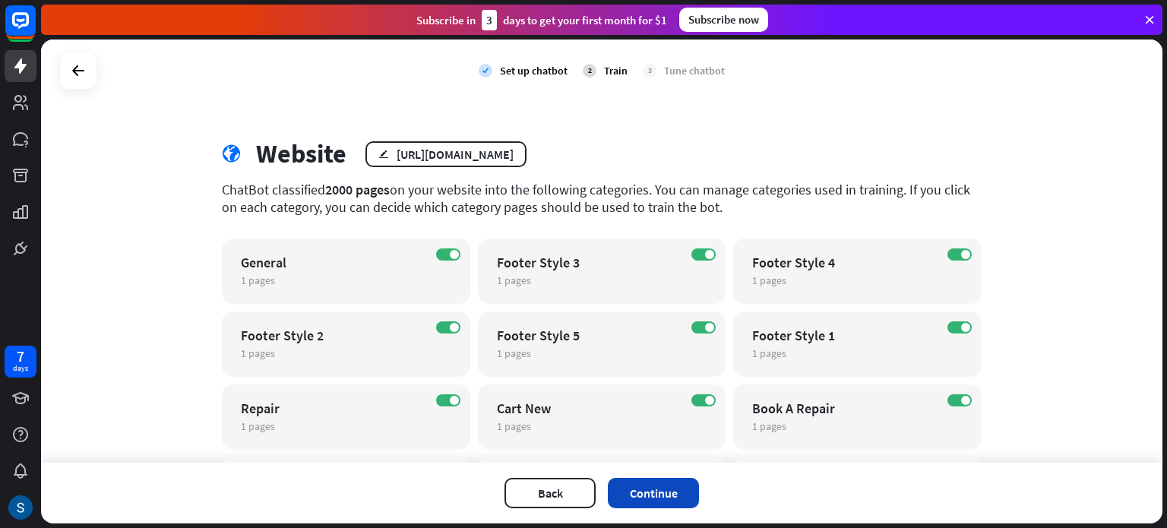
click at [647, 483] on button "Continue" at bounding box center [653, 493] width 91 height 30
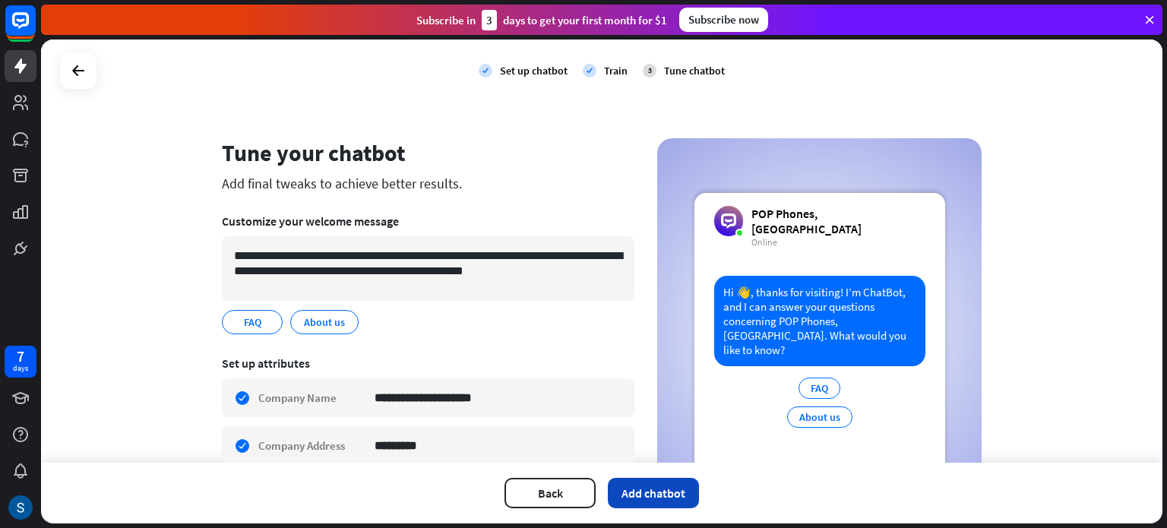
click at [665, 491] on button "Add chatbot" at bounding box center [653, 493] width 91 height 30
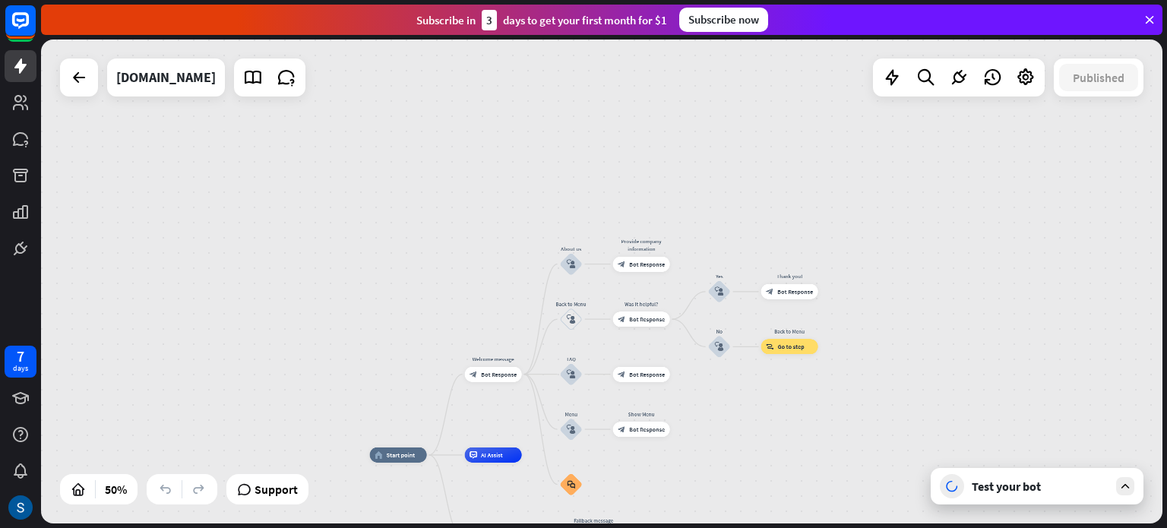
drag, startPoint x: 799, startPoint y: 230, endPoint x: 738, endPoint y: 429, distance: 208.1
click at [738, 429] on div "home_2 Start point Welcome message block_bot_response Bot Response About us blo…" at bounding box center [601, 281] width 1121 height 484
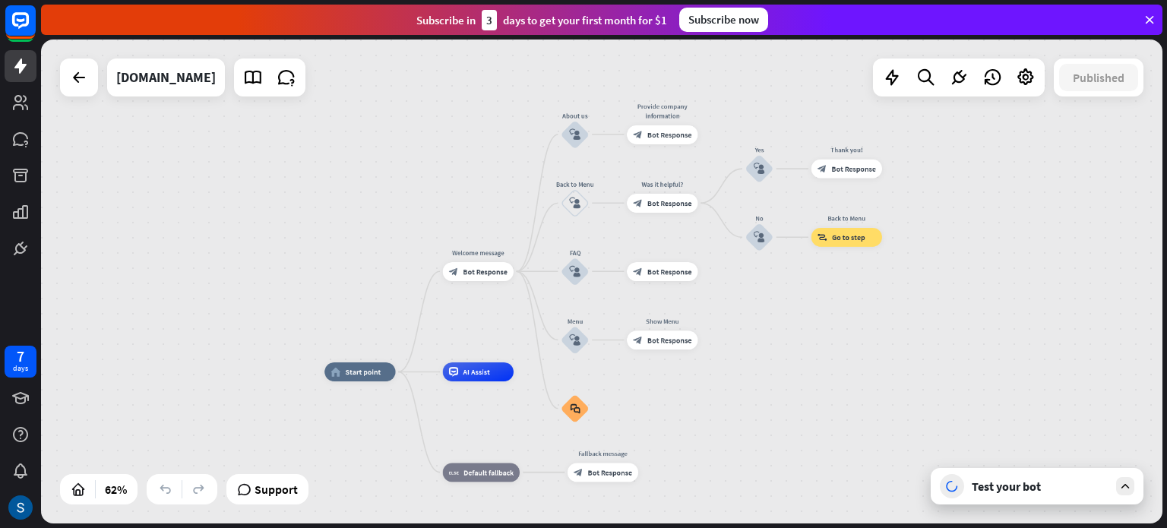
drag, startPoint x: 768, startPoint y: 442, endPoint x: 801, endPoint y: 330, distance: 117.3
click at [801, 330] on div "home_2 Start point Welcome message block_bot_response Bot Response About us blo…" at bounding box center [601, 281] width 1121 height 484
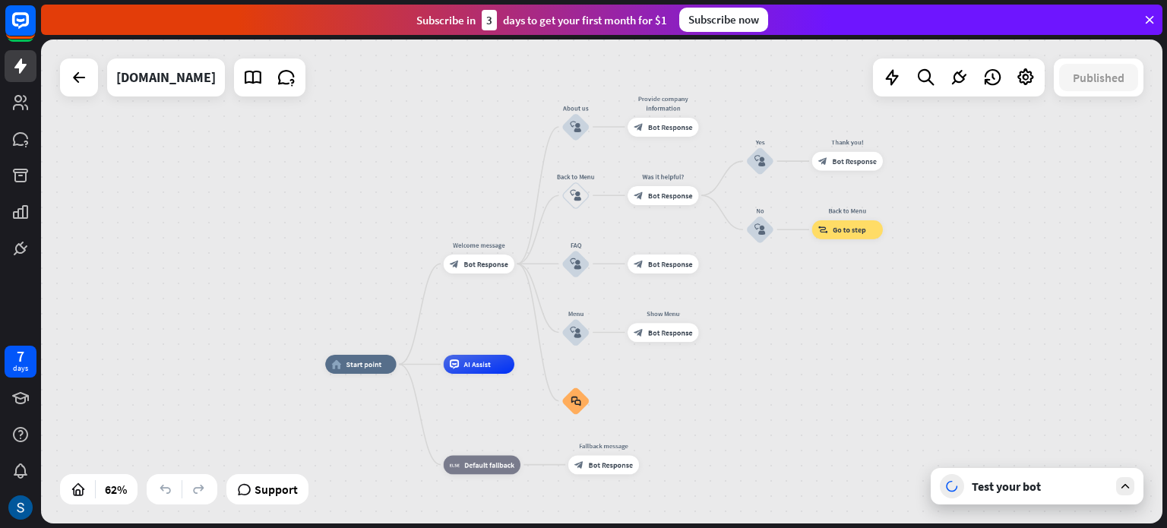
click at [219, 144] on div "home_2 Start point Welcome message block_bot_response Bot Response About us blo…" at bounding box center [601, 281] width 1121 height 484
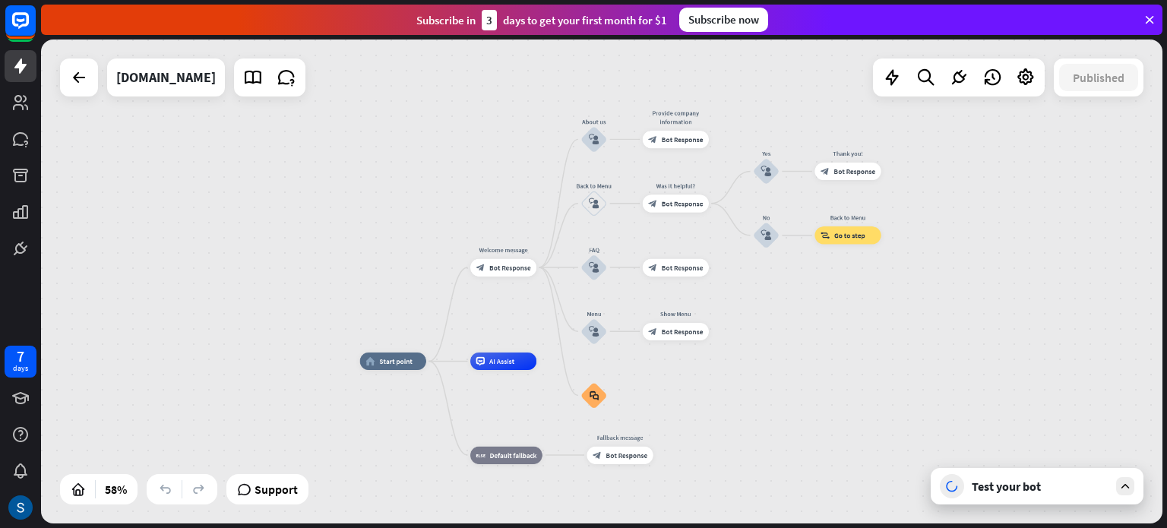
click at [981, 497] on div "Test your bot" at bounding box center [1036, 486] width 213 height 36
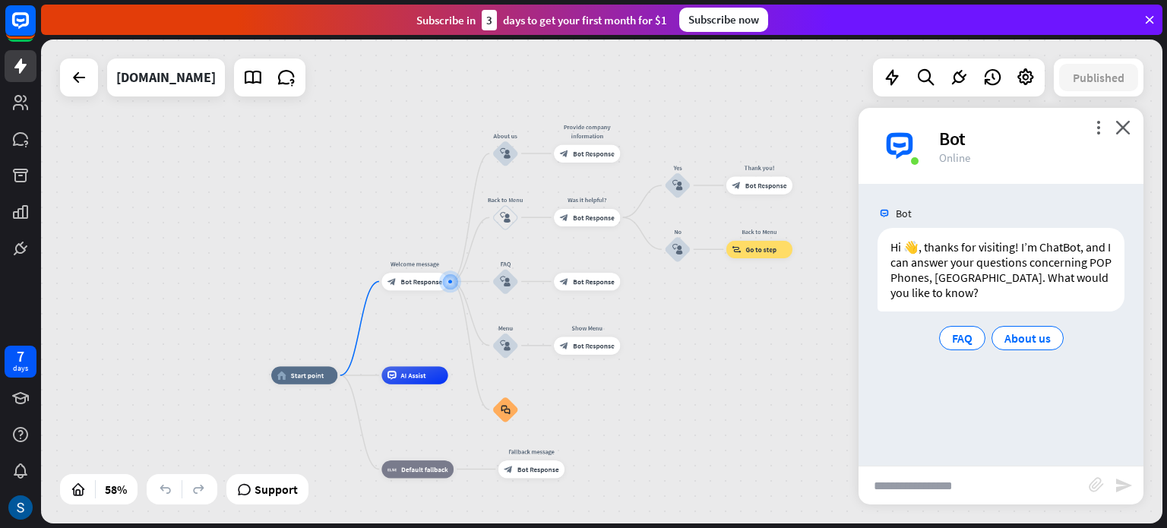
click at [946, 142] on div "Bot" at bounding box center [1032, 139] width 186 height 24
click at [1024, 88] on div at bounding box center [1025, 77] width 30 height 30
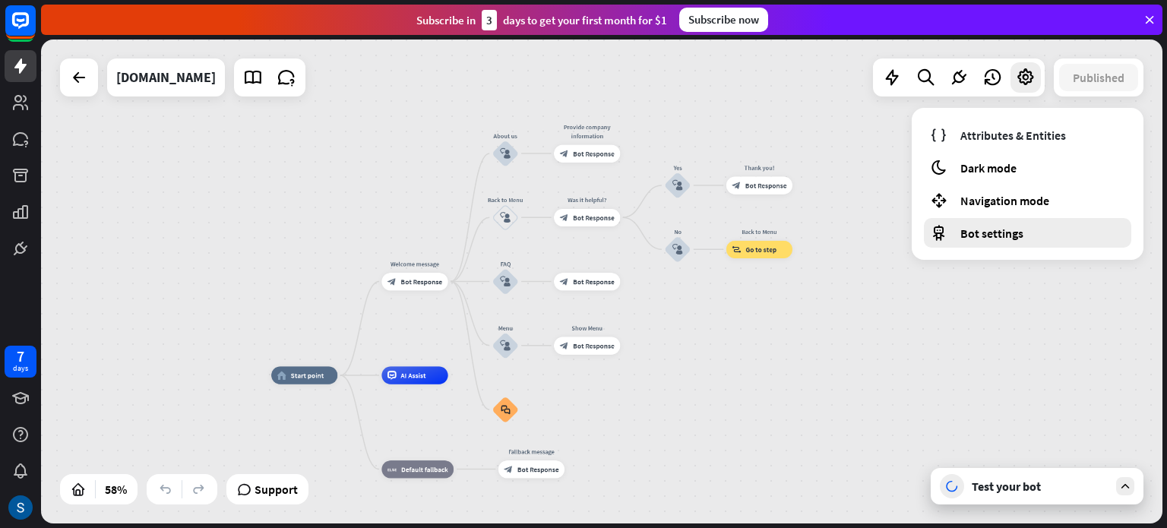
click at [1000, 238] on span "Bot settings" at bounding box center [991, 233] width 63 height 15
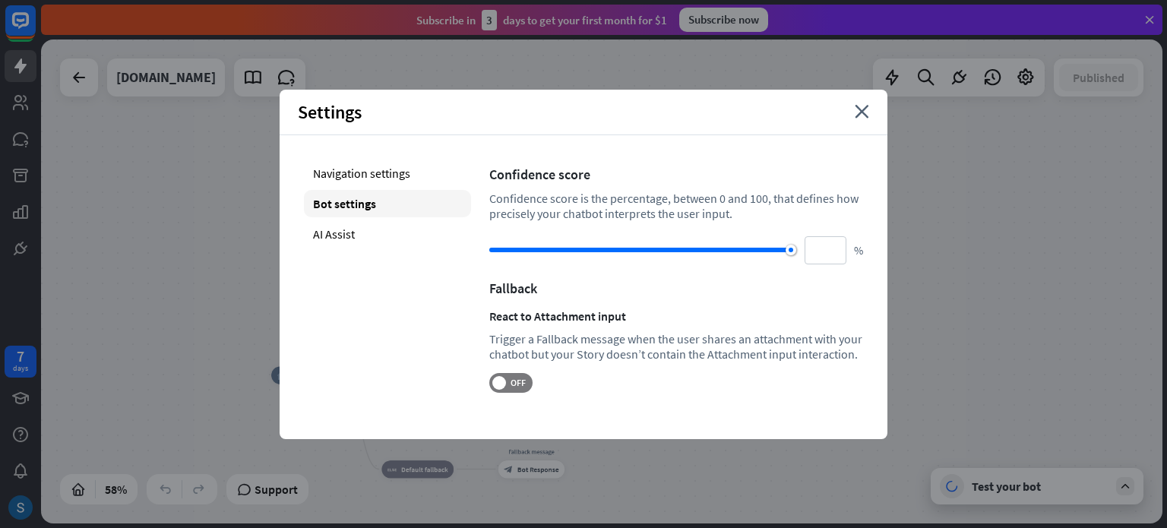
drag, startPoint x: 690, startPoint y: 245, endPoint x: 805, endPoint y: 270, distance: 118.1
click at [805, 270] on div "Confidence score Confidence score is the percentage, between 0 and 100, that de…" at bounding box center [676, 275] width 374 height 233
click at [520, 373] on label "OFF" at bounding box center [510, 383] width 43 height 20
click at [359, 235] on div "AI Assist" at bounding box center [387, 233] width 167 height 27
type input "**"
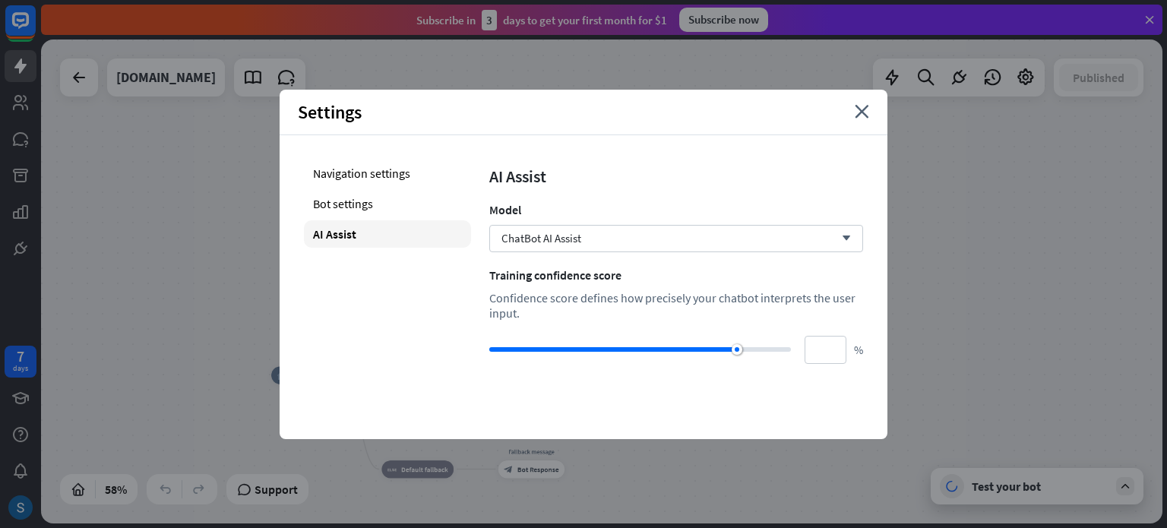
type input "***"
drag, startPoint x: 738, startPoint y: 352, endPoint x: 831, endPoint y: 356, distance: 92.7
click at [831, 356] on div "*** %" at bounding box center [676, 350] width 374 height 28
click at [829, 238] on div "ChatBot AI Assist arrow_down" at bounding box center [676, 238] width 374 height 27
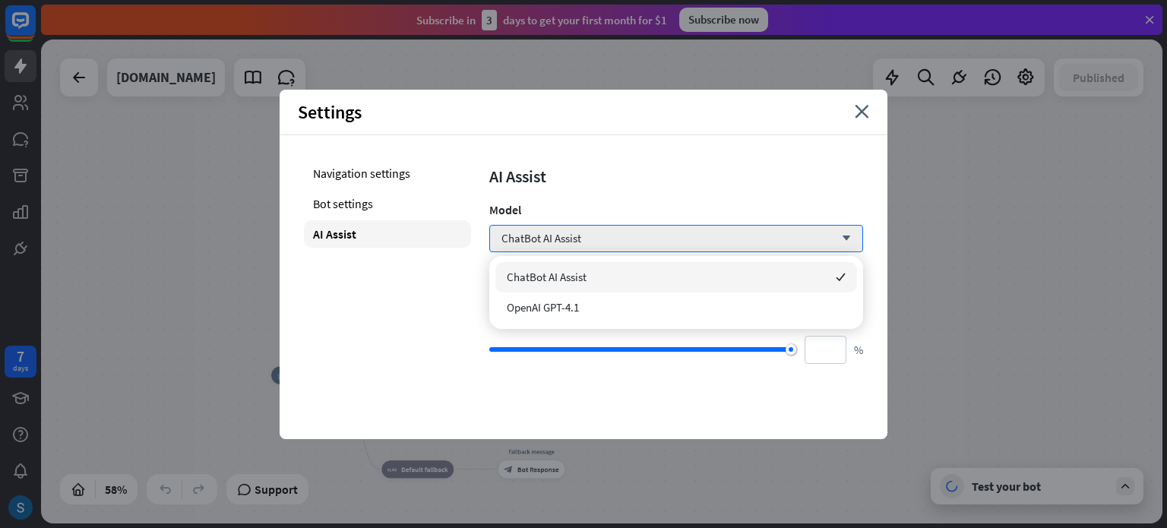
click at [784, 286] on div "ChatBot AI Assist checked" at bounding box center [676, 277] width 362 height 30
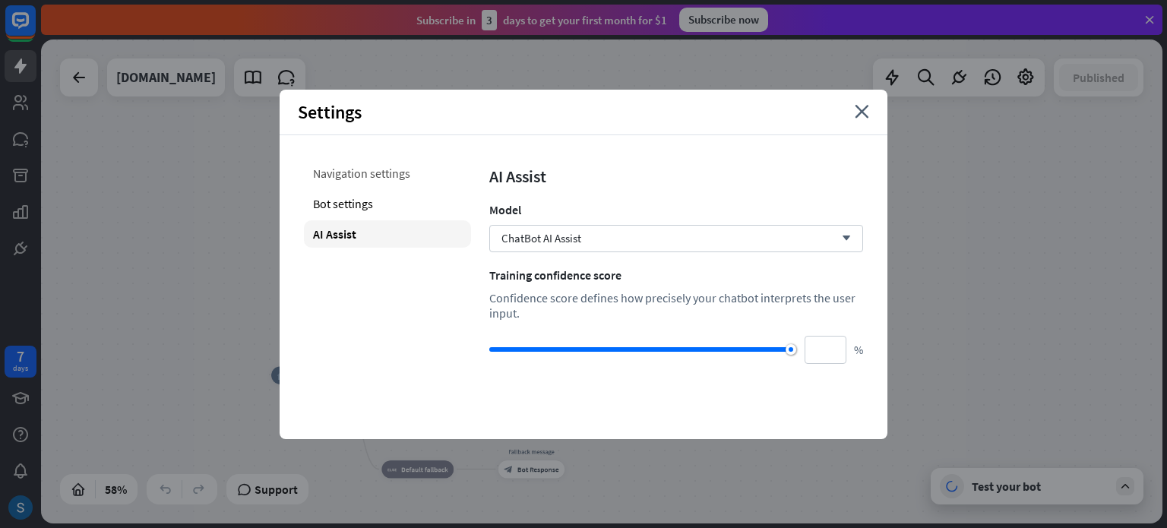
click at [406, 178] on div "Navigation settings" at bounding box center [387, 172] width 167 height 27
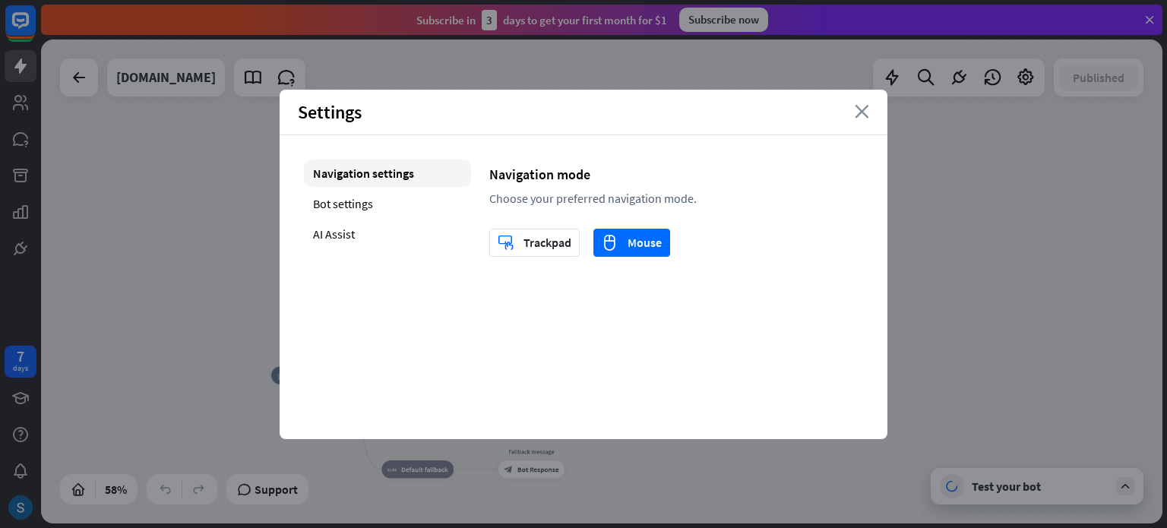
click at [857, 109] on icon "close" at bounding box center [861, 112] width 14 height 14
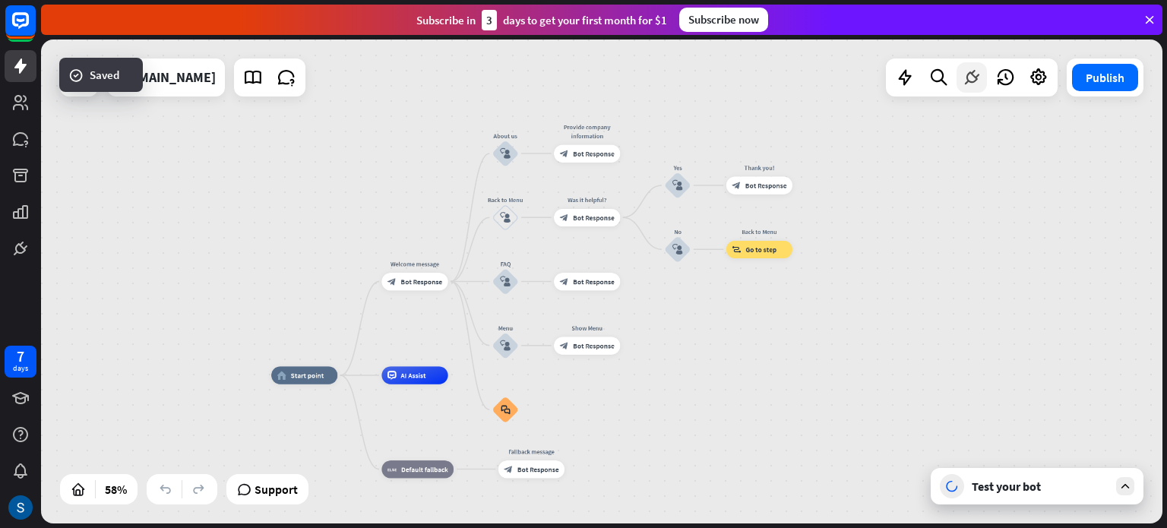
click at [962, 78] on icon at bounding box center [972, 78] width 20 height 20
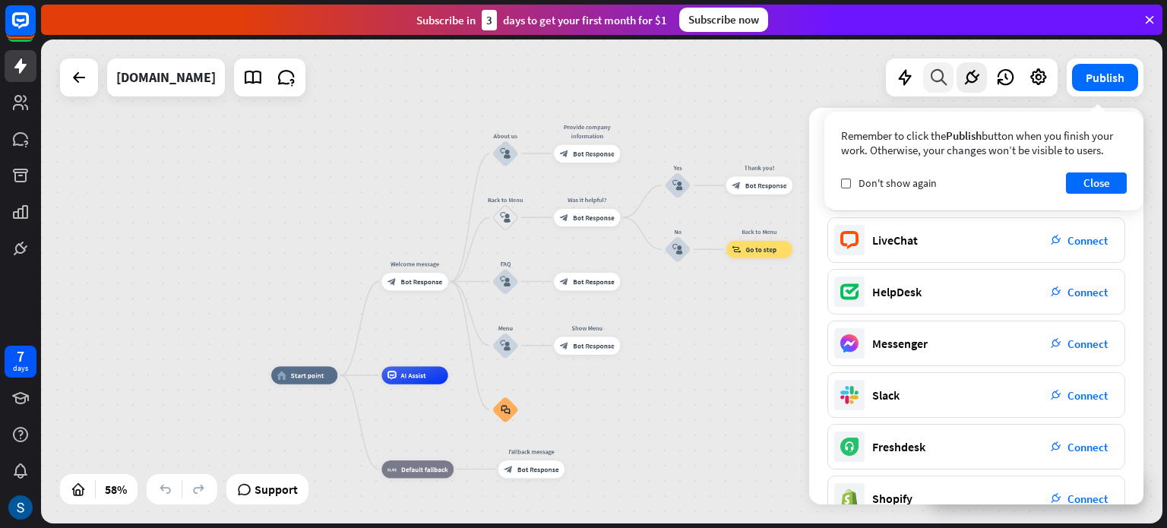
click at [932, 78] on icon at bounding box center [938, 78] width 21 height 20
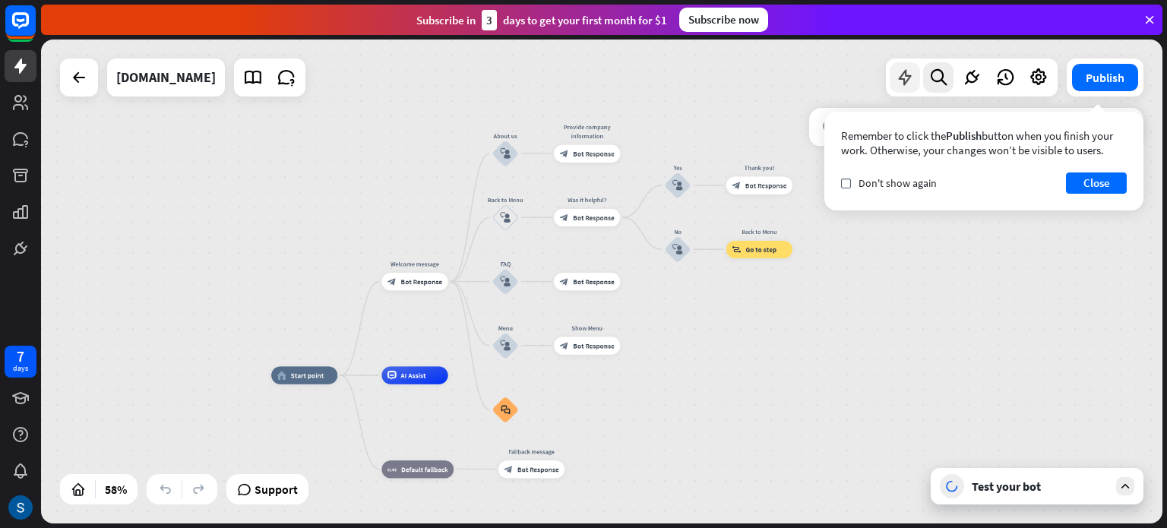
click at [908, 78] on icon at bounding box center [905, 78] width 20 height 20
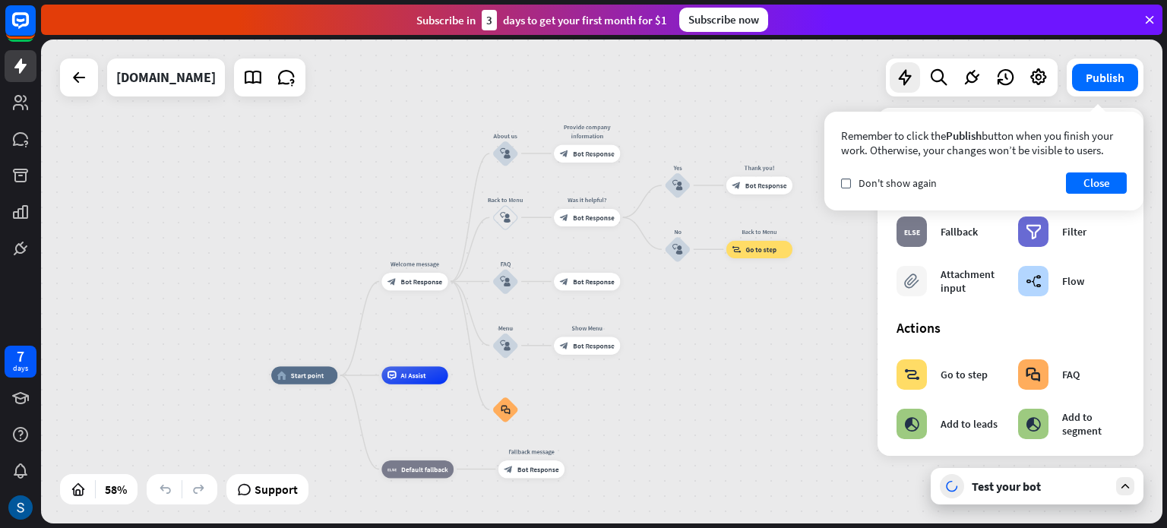
click at [794, 358] on div "home_2 Start point Welcome message block_bot_response Bot Response About us blo…" at bounding box center [601, 281] width 1121 height 484
click at [30, 106] on link at bounding box center [21, 103] width 32 height 32
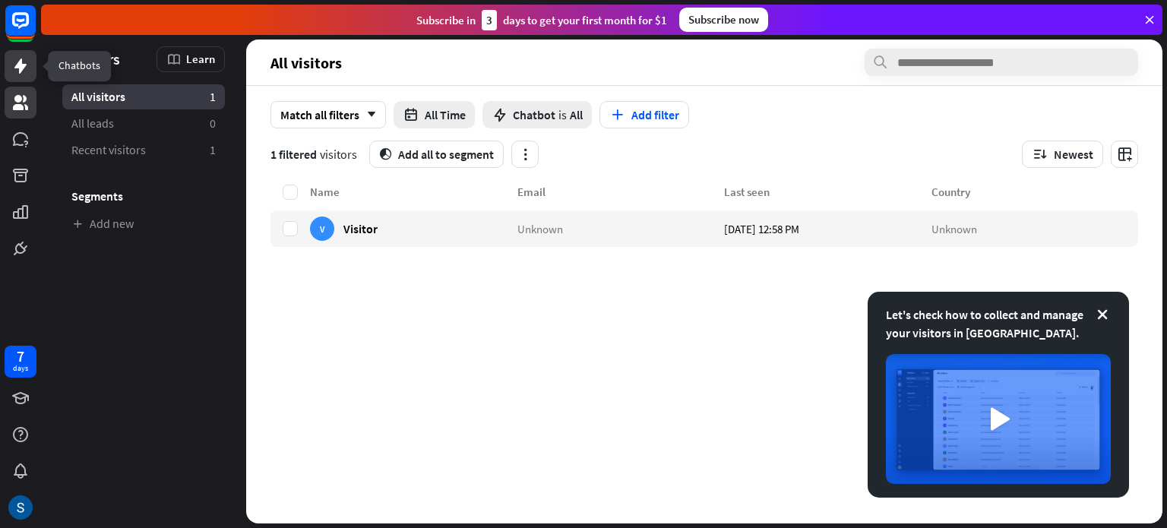
click at [17, 72] on icon at bounding box center [20, 66] width 18 height 18
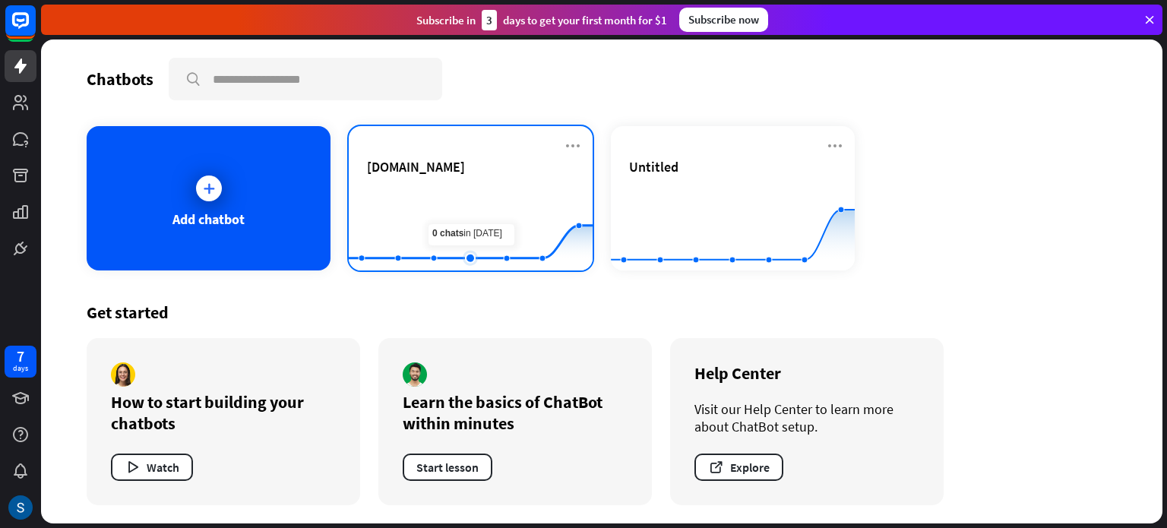
click at [453, 204] on rect at bounding box center [471, 232] width 244 height 95
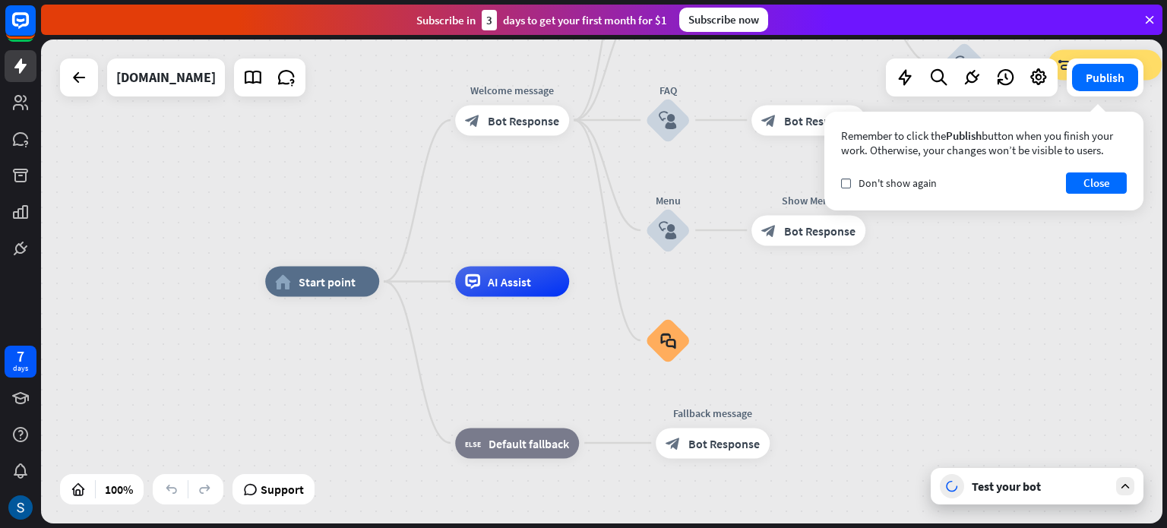
click at [1001, 479] on div "Test your bot" at bounding box center [1039, 485] width 137 height 15
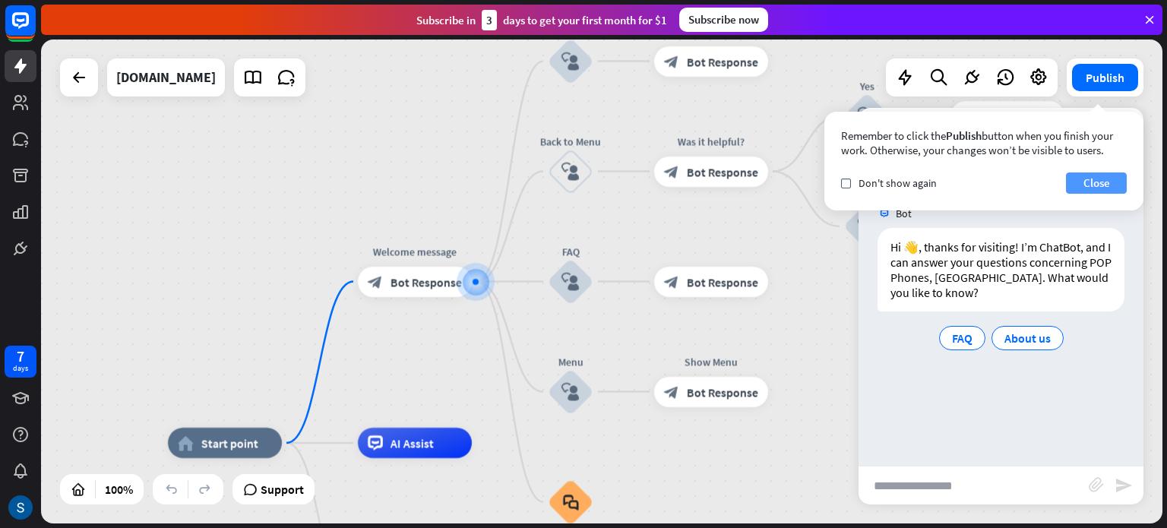
click at [1089, 184] on button "Close" at bounding box center [1096, 182] width 61 height 21
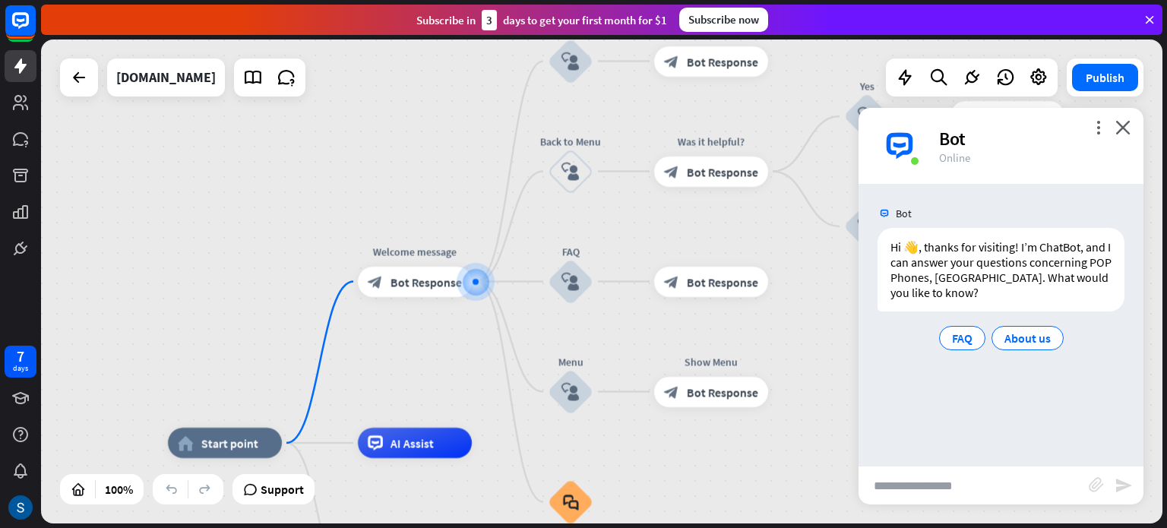
click at [933, 469] on input "text" at bounding box center [973, 485] width 230 height 38
type input "******"
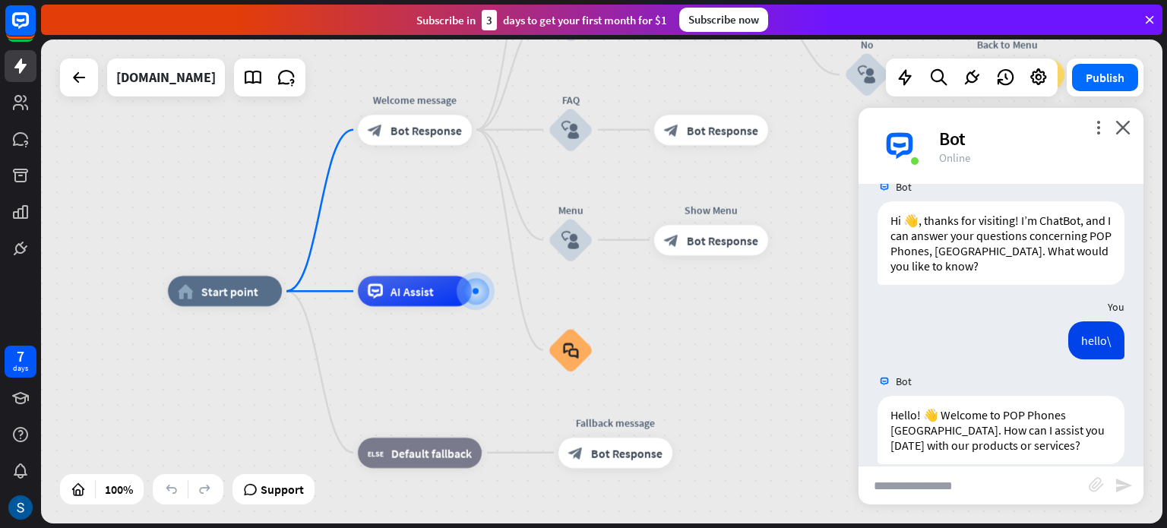
scroll to position [48, 0]
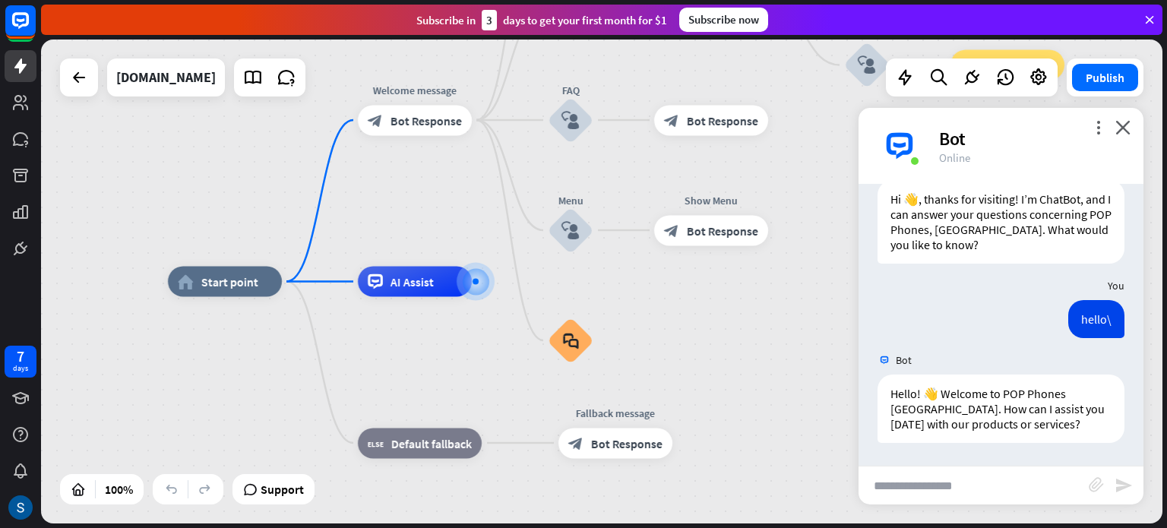
click at [914, 476] on input "text" at bounding box center [973, 485] width 230 height 38
type input "**********"
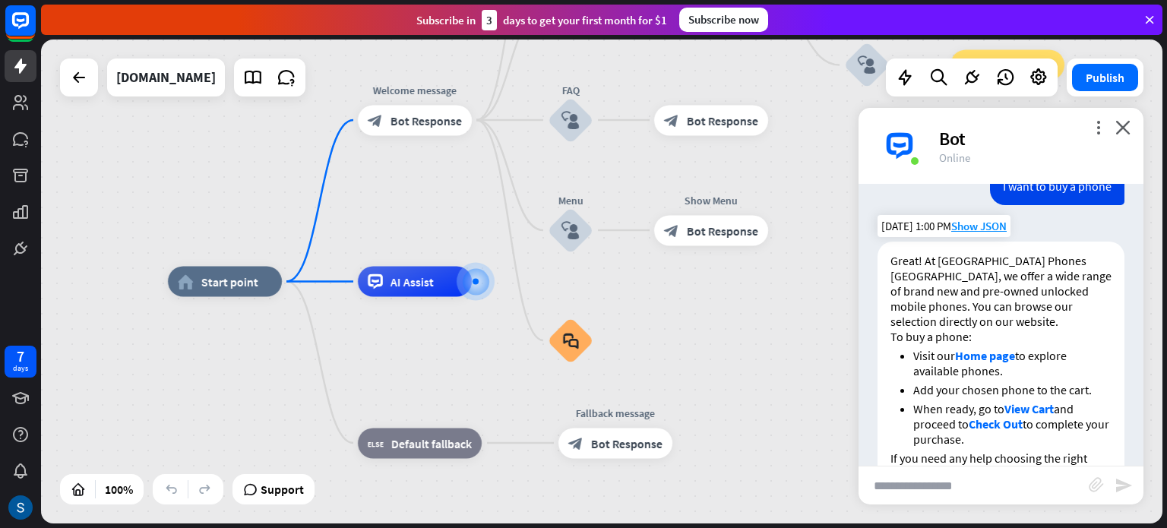
scroll to position [409, 0]
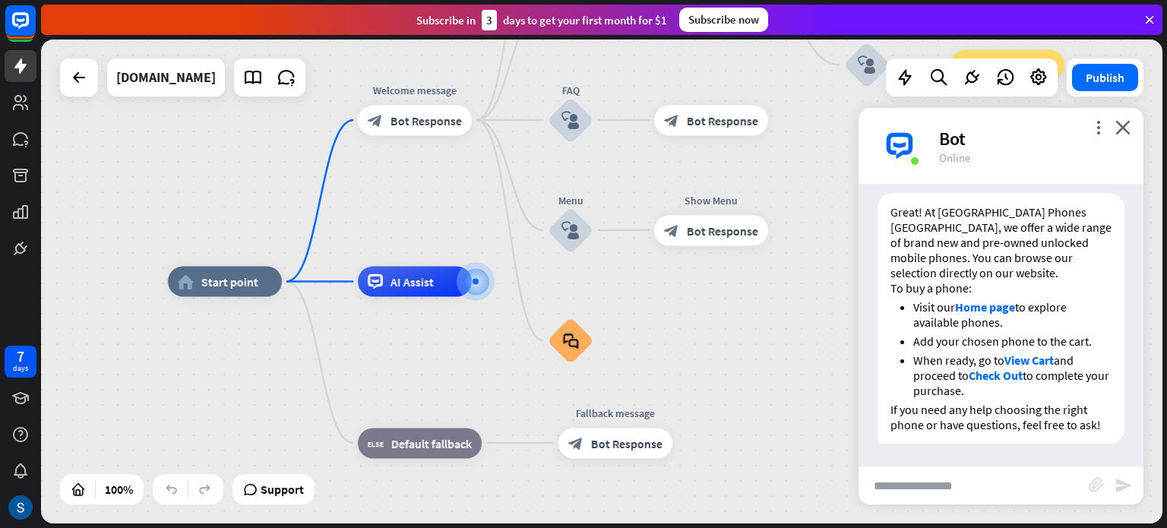
click at [939, 484] on input "text" at bounding box center [973, 485] width 230 height 38
type input "**********"
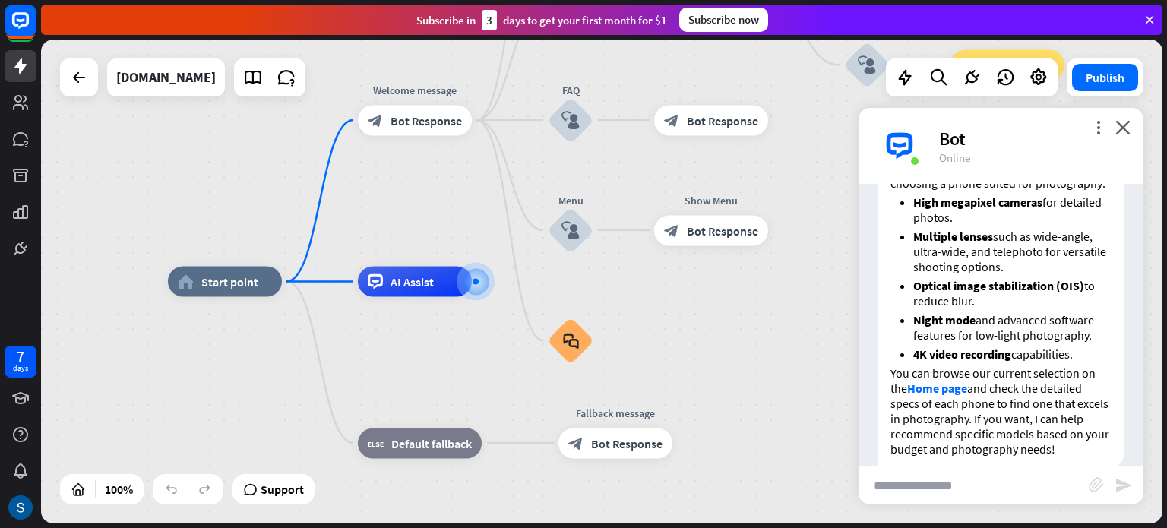
scroll to position [930, 0]
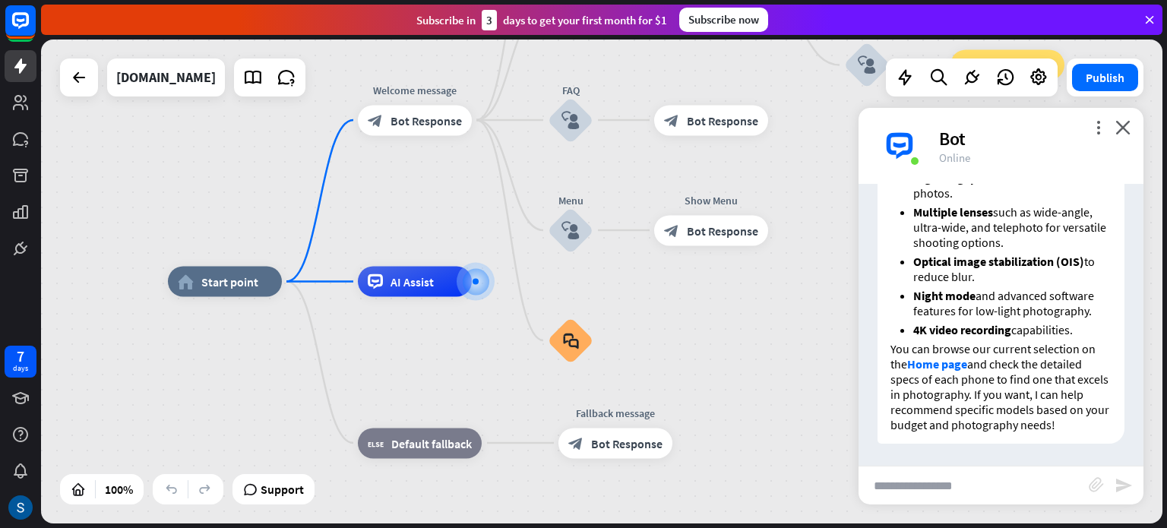
type input "**********"
click at [1012, 476] on input "**********" at bounding box center [973, 485] width 230 height 38
click at [1056, 476] on input "**********" at bounding box center [973, 485] width 230 height 38
type input "**********"
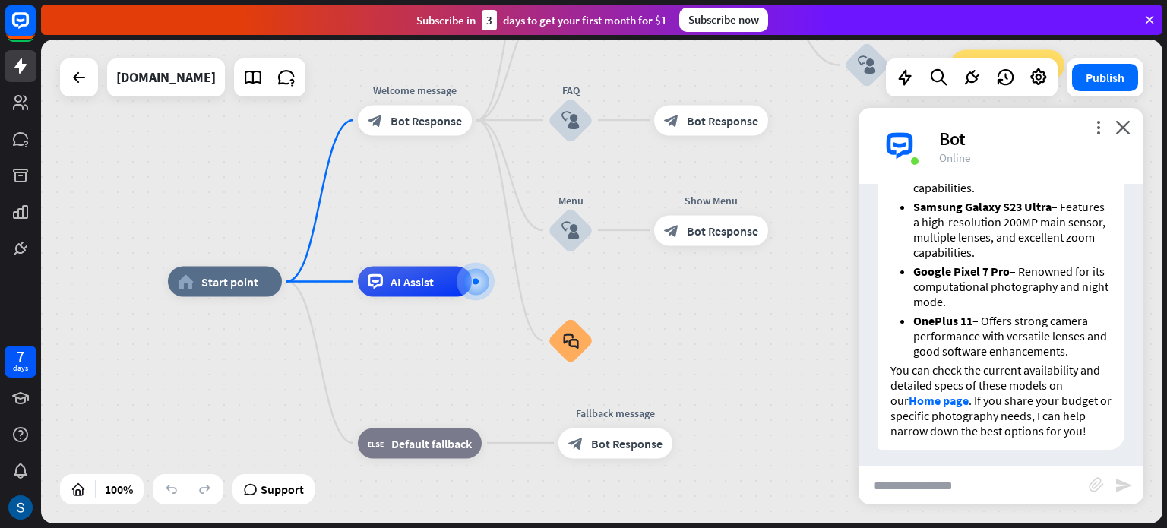
scroll to position [1447, 0]
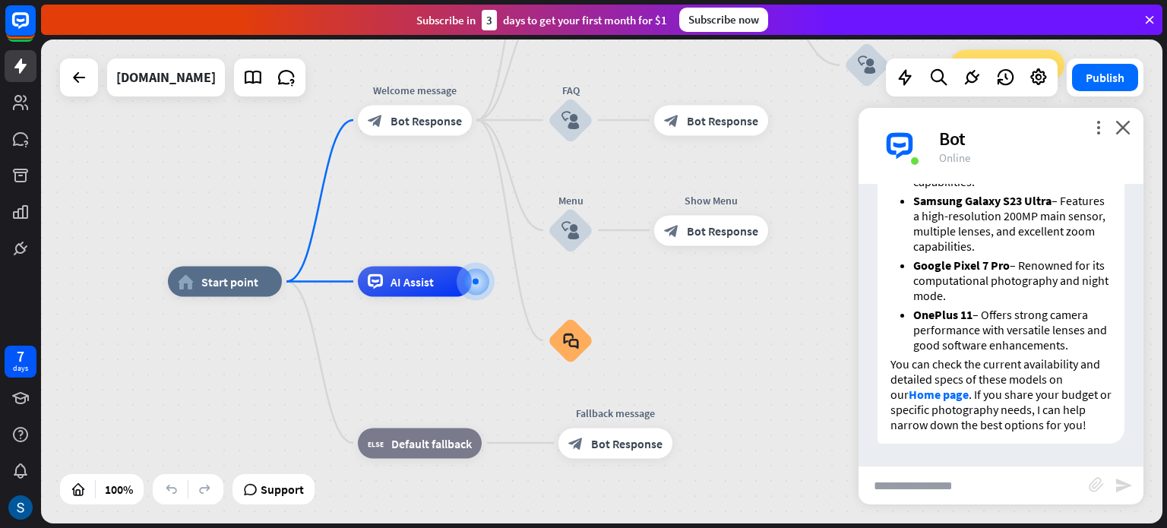
click at [926, 491] on input "text" at bounding box center [973, 485] width 230 height 38
paste input "**********"
type input "**********"
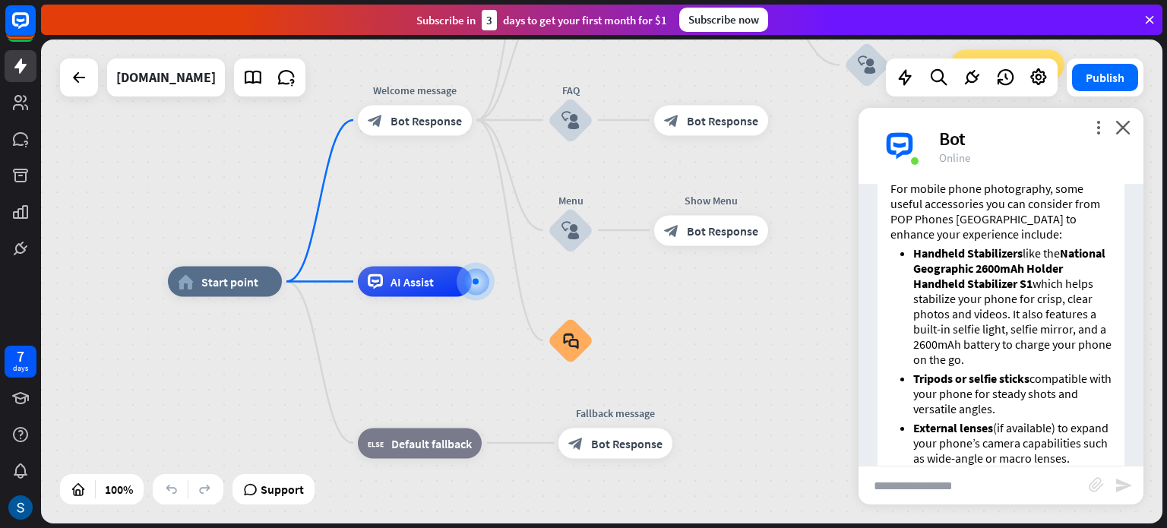
scroll to position [1900, 0]
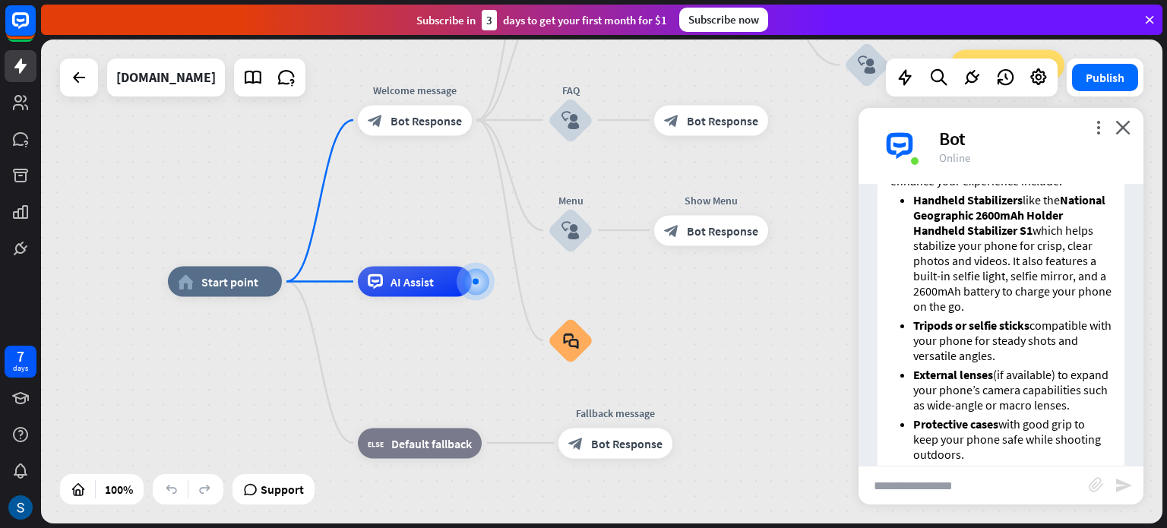
click at [948, 319] on strong "Tripods or selfie sticks" at bounding box center [971, 324] width 116 height 15
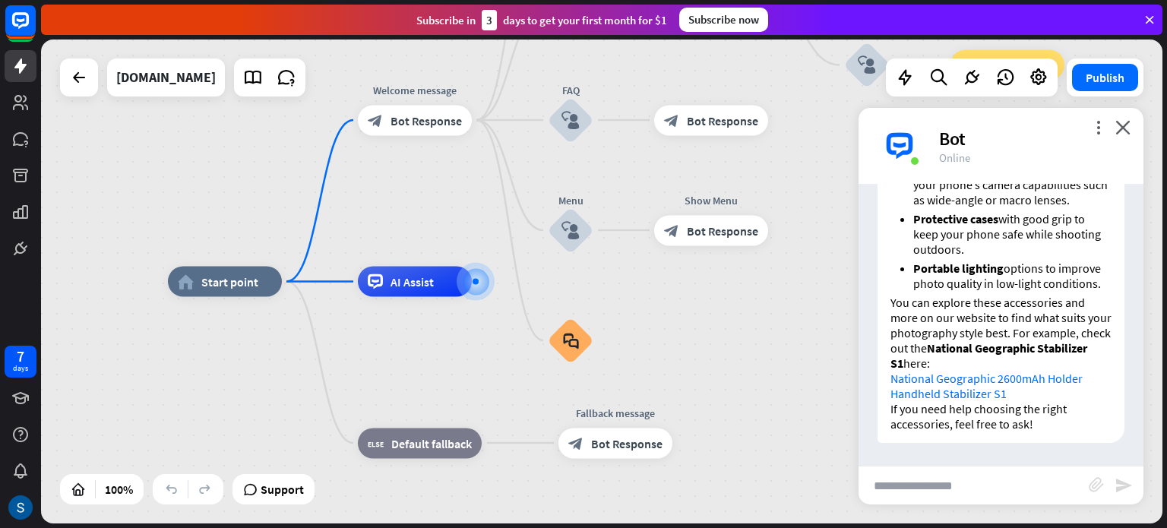
scroll to position [2116, 0]
click at [947, 487] on input "text" at bounding box center [973, 485] width 230 height 38
type input "**********"
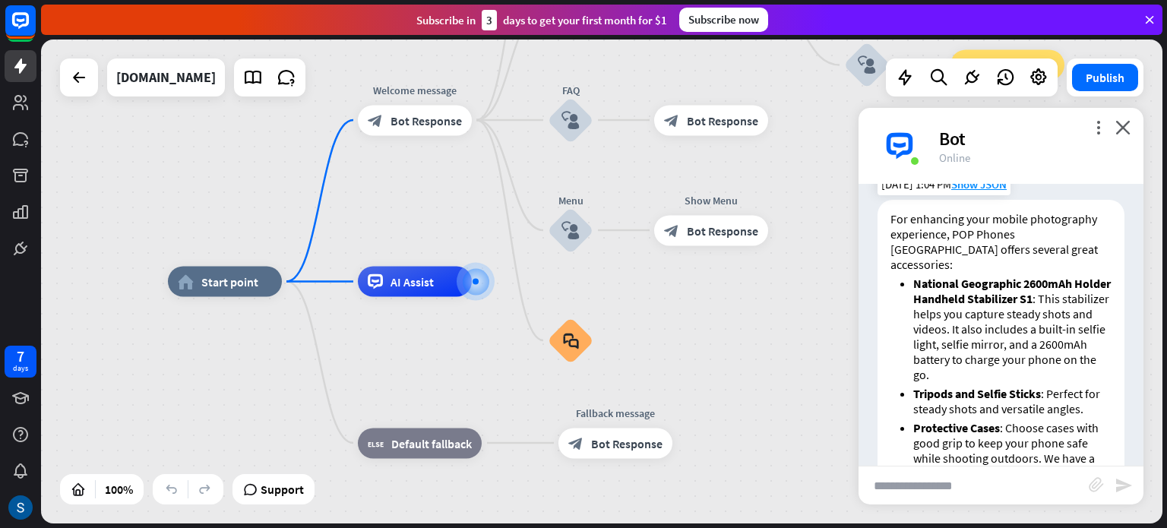
scroll to position [2306, 0]
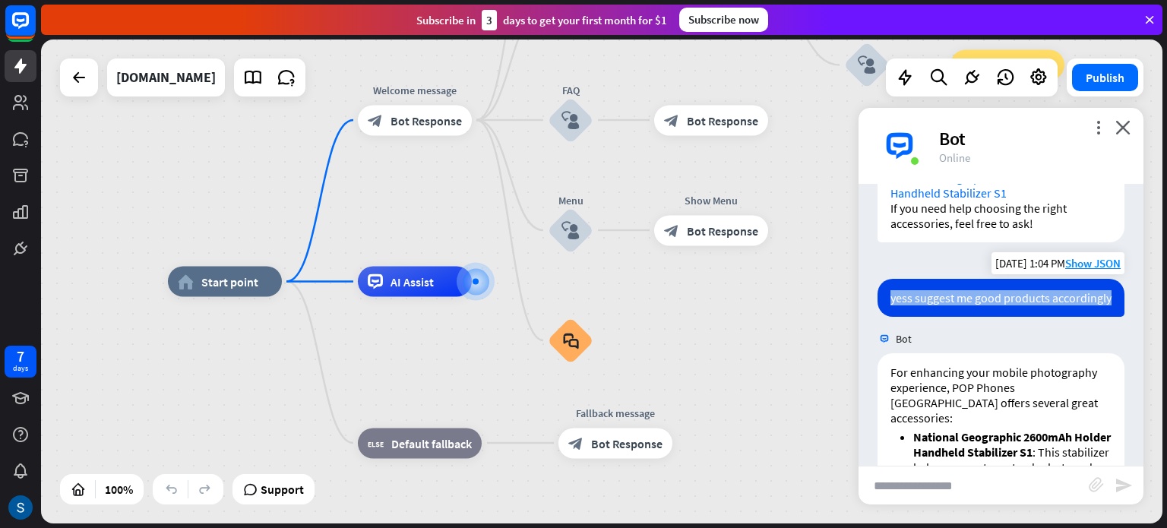
drag, startPoint x: 886, startPoint y: 327, endPoint x: 966, endPoint y: 341, distance: 80.9
click at [966, 317] on div "yess suggest me good products accordingly" at bounding box center [1000, 298] width 247 height 38
copy div "yess suggest me good products accordingly"
click at [902, 488] on input "text" at bounding box center [973, 485] width 230 height 38
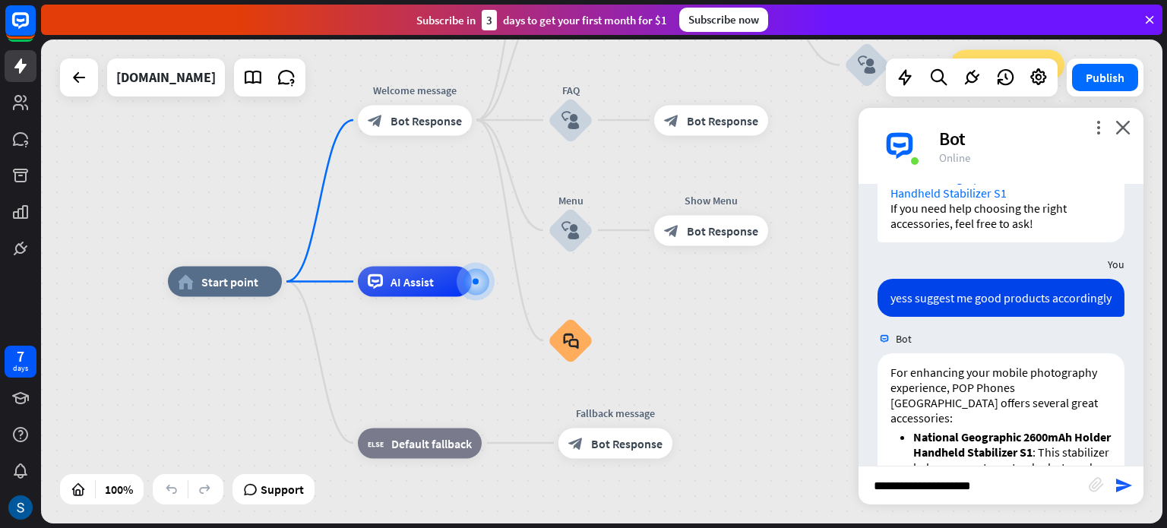
type input "**********"
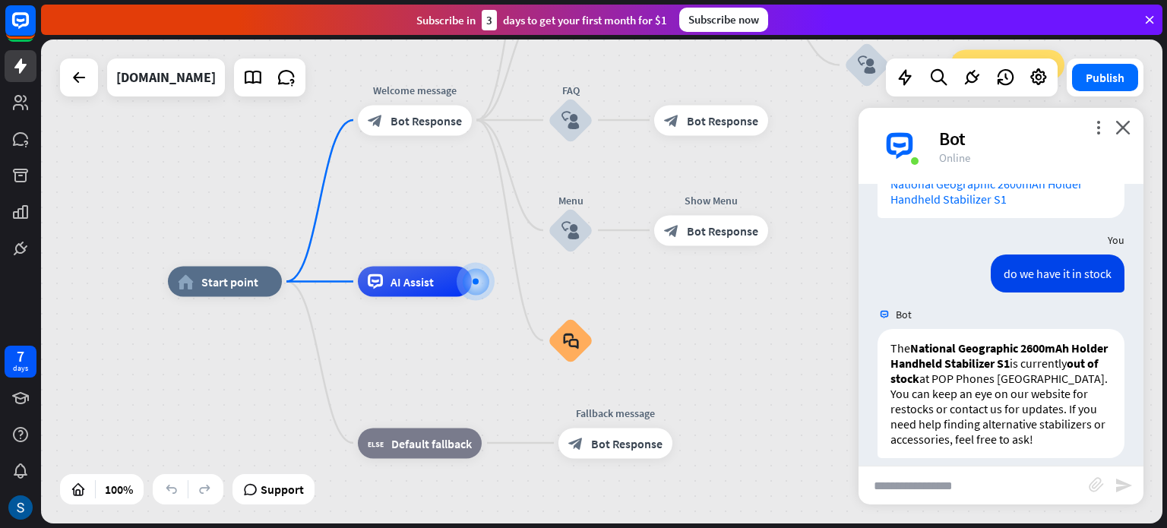
scroll to position [3014, 0]
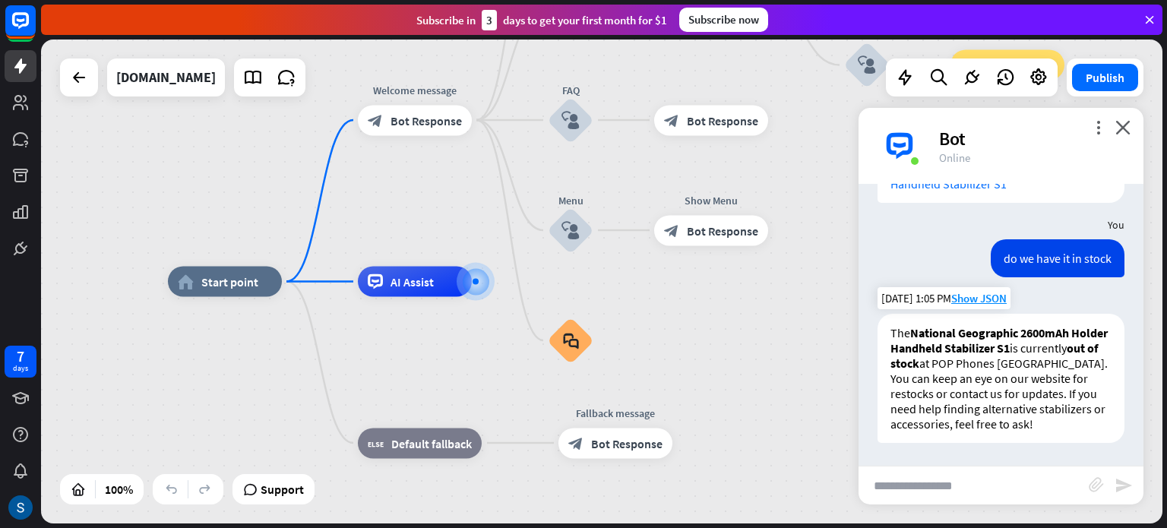
click at [898, 325] on p "The National Geographic 2600mAh Holder Handheld Stabilizer S1 is currently out …" at bounding box center [1000, 348] width 221 height 46
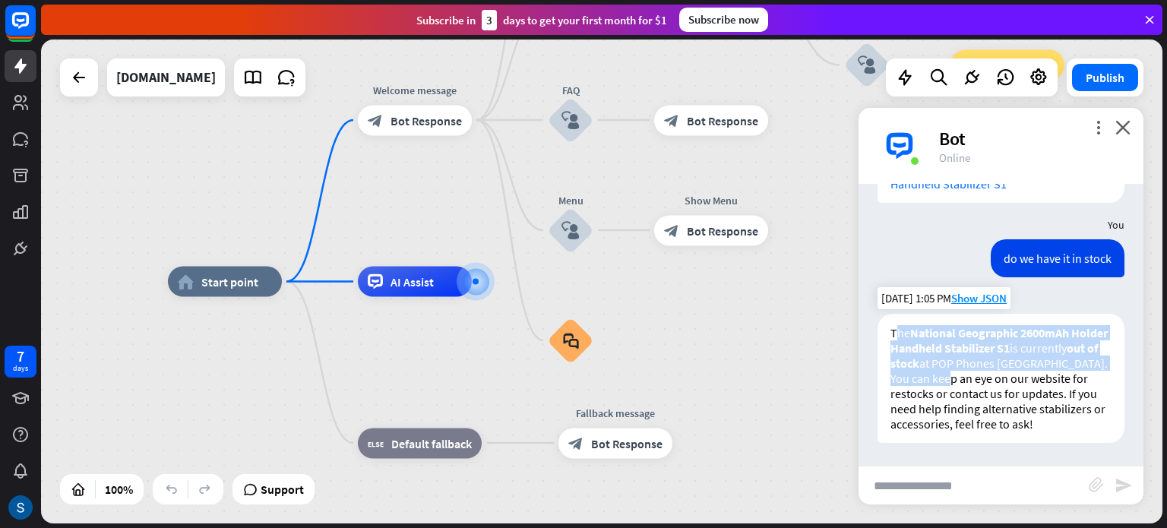
drag, startPoint x: 898, startPoint y: 315, endPoint x: 948, endPoint y: 371, distance: 75.3
click at [948, 371] on div "The National Geographic 2600mAh Holder Handheld Stabilizer S1 is currently out …" at bounding box center [1000, 378] width 247 height 129
click at [948, 371] on p "You can keep an eye on our website for restocks or contact us for updates. If y…" at bounding box center [1000, 401] width 221 height 61
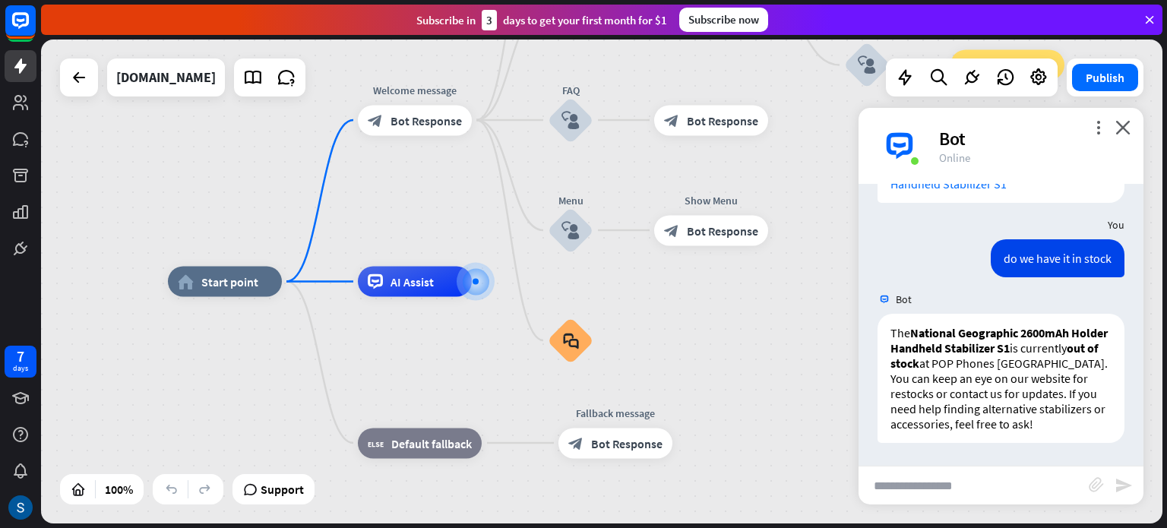
click at [963, 482] on input "text" at bounding box center [973, 485] width 230 height 38
type input "**********"
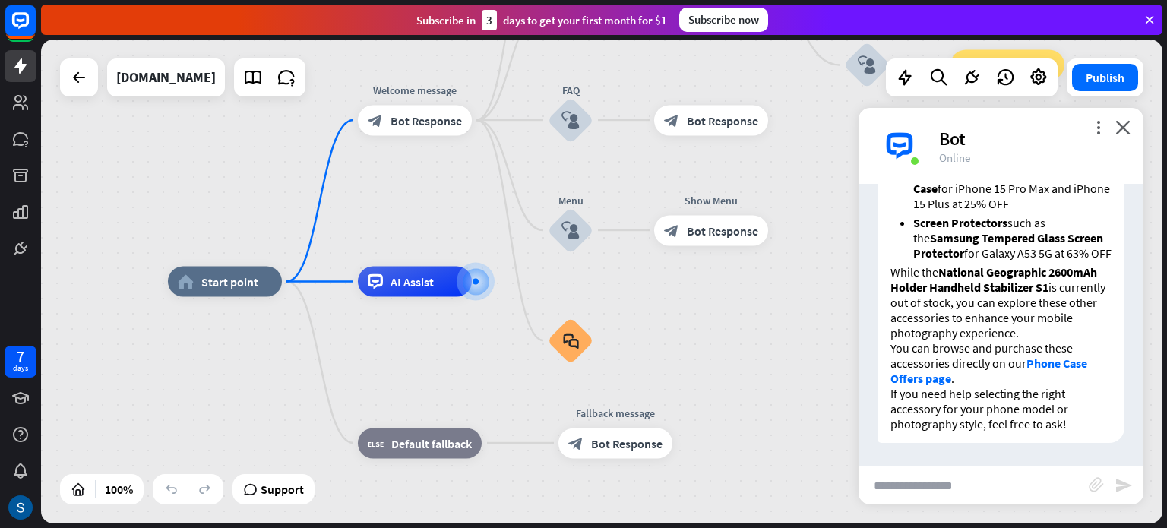
scroll to position [3823, 0]
click at [973, 381] on p "You can browse and purchase these accessories directly on our Phone Case Offers…" at bounding box center [1000, 363] width 221 height 46
click at [932, 491] on input "text" at bounding box center [973, 485] width 230 height 38
type input "*"
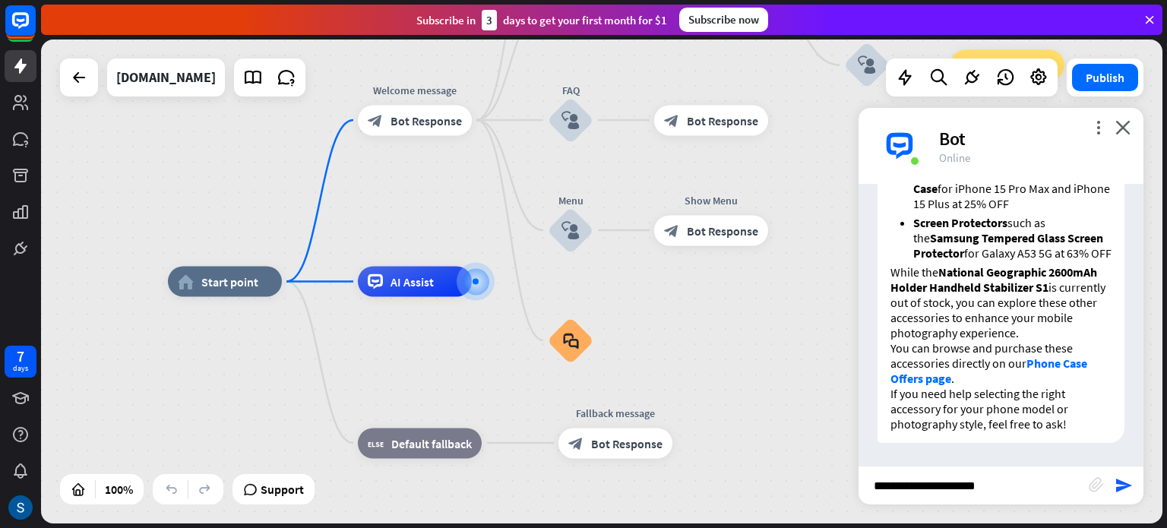
type input "**********"
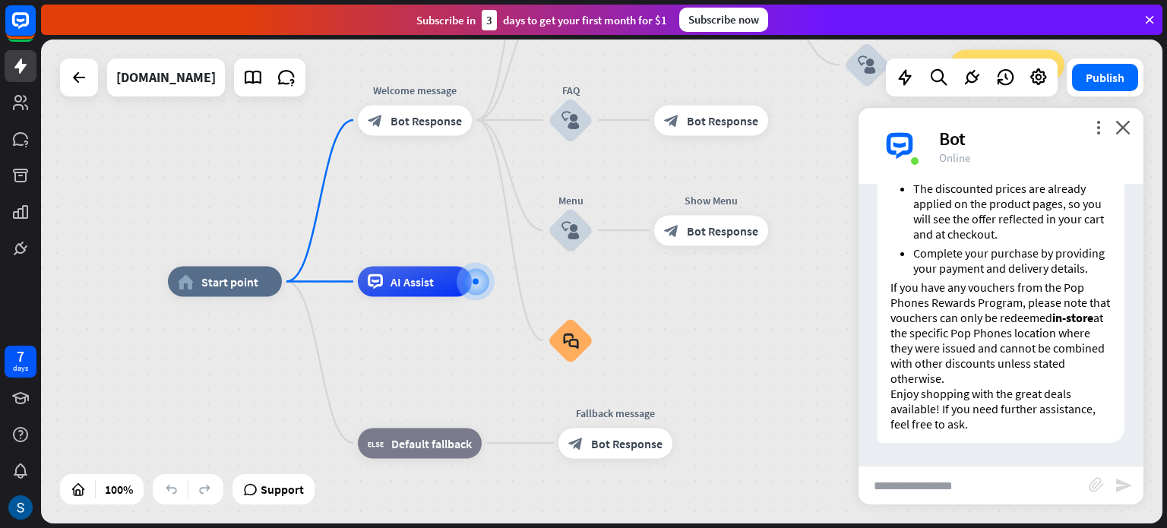
scroll to position [4390, 0]
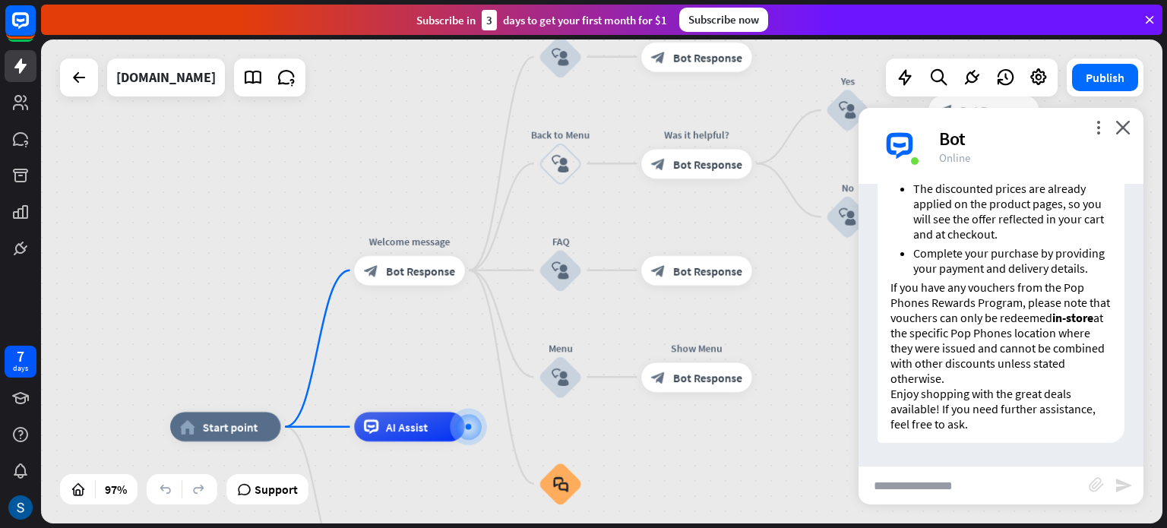
drag, startPoint x: 668, startPoint y: 305, endPoint x: 654, endPoint y: 451, distance: 147.3
click at [427, 266] on span "Bot Response" at bounding box center [420, 270] width 69 height 14
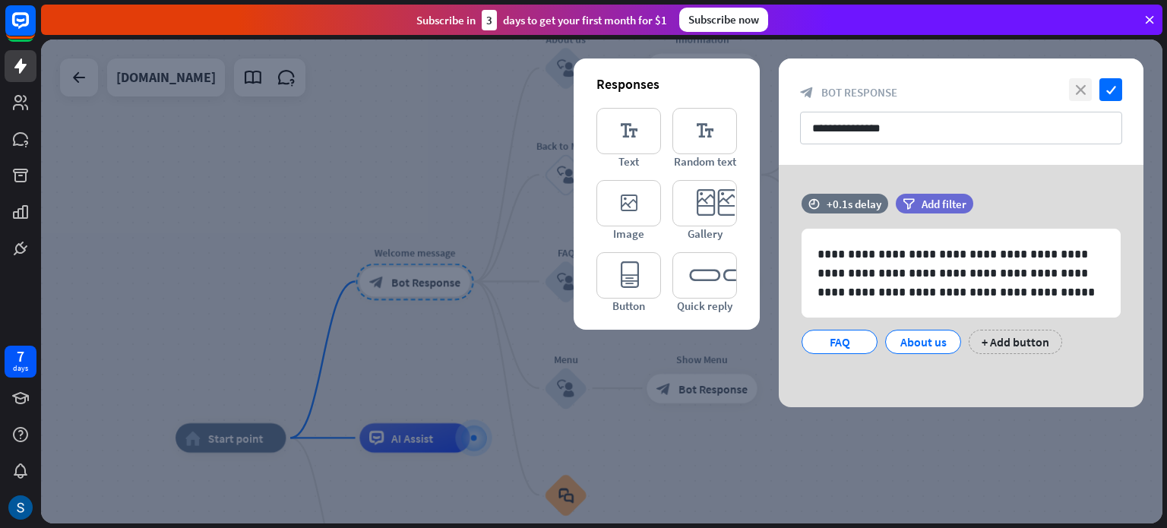
click at [1089, 86] on icon "close" at bounding box center [1080, 89] width 23 height 23
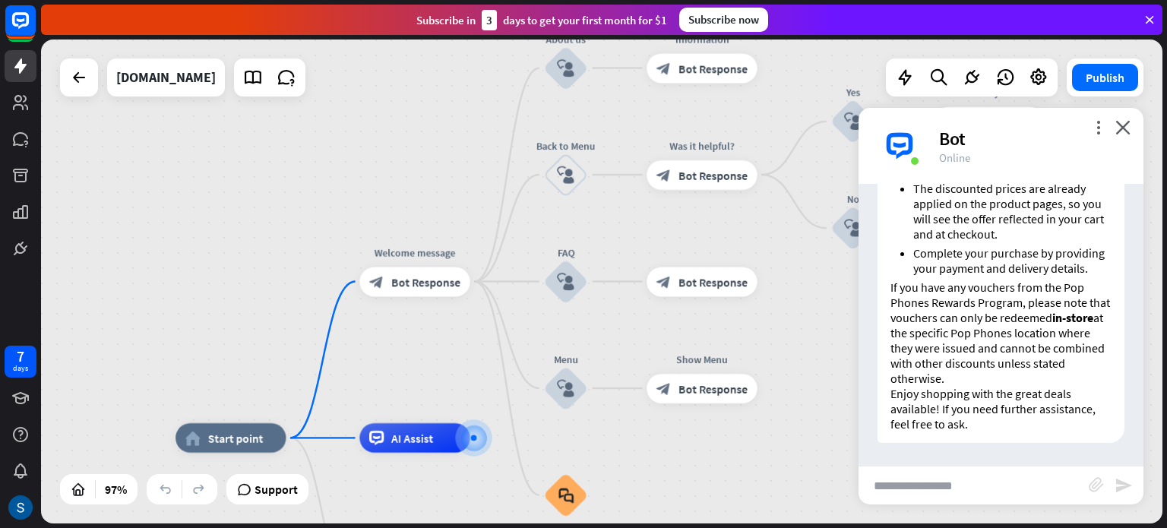
click at [1003, 360] on p "If you have any vouchers from the Pop Phones Rewards Program, please note that …" at bounding box center [1000, 332] width 221 height 106
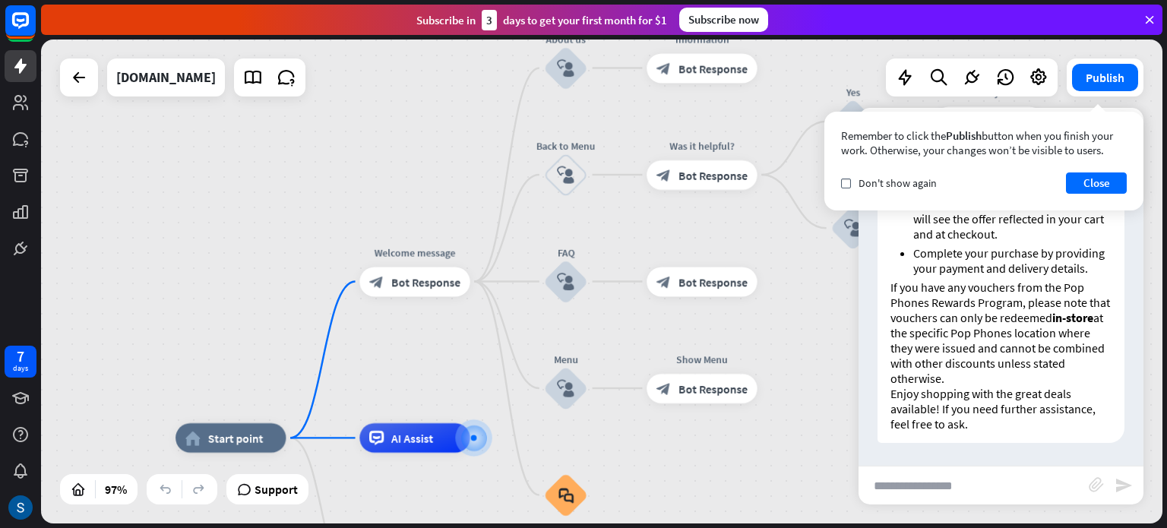
scroll to position [4256, 0]
click at [1097, 187] on button "Close" at bounding box center [1096, 182] width 61 height 21
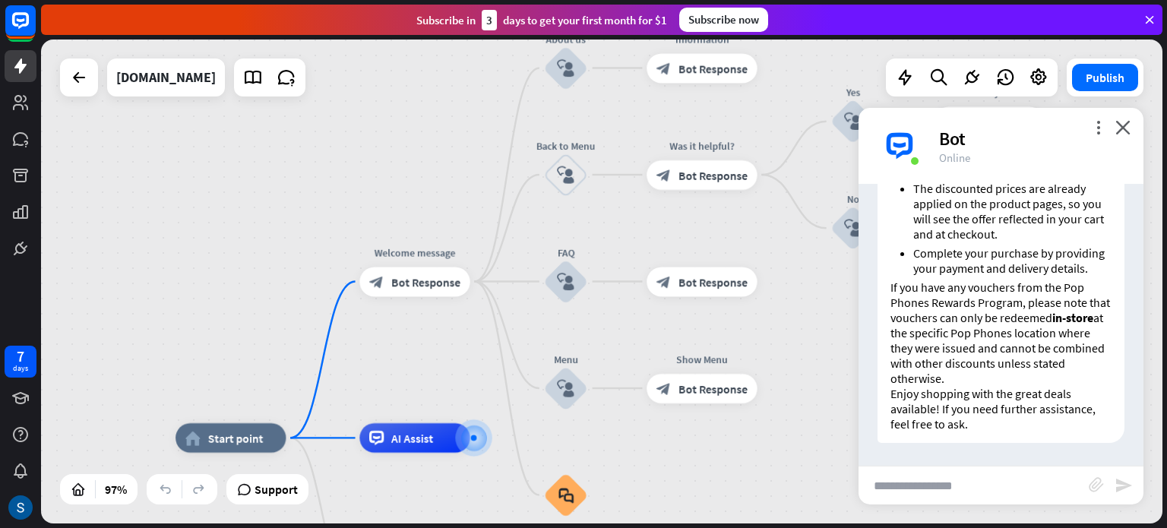
scroll to position [4390, 0]
click at [925, 491] on input "text" at bounding box center [973, 485] width 230 height 38
type input "**********"
type input "*"
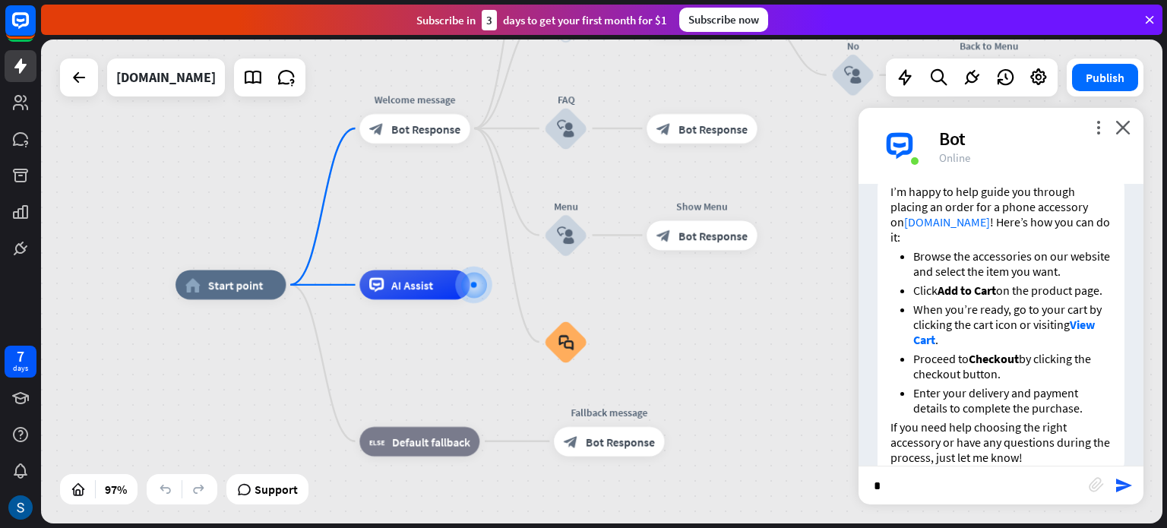
scroll to position [4836, 0]
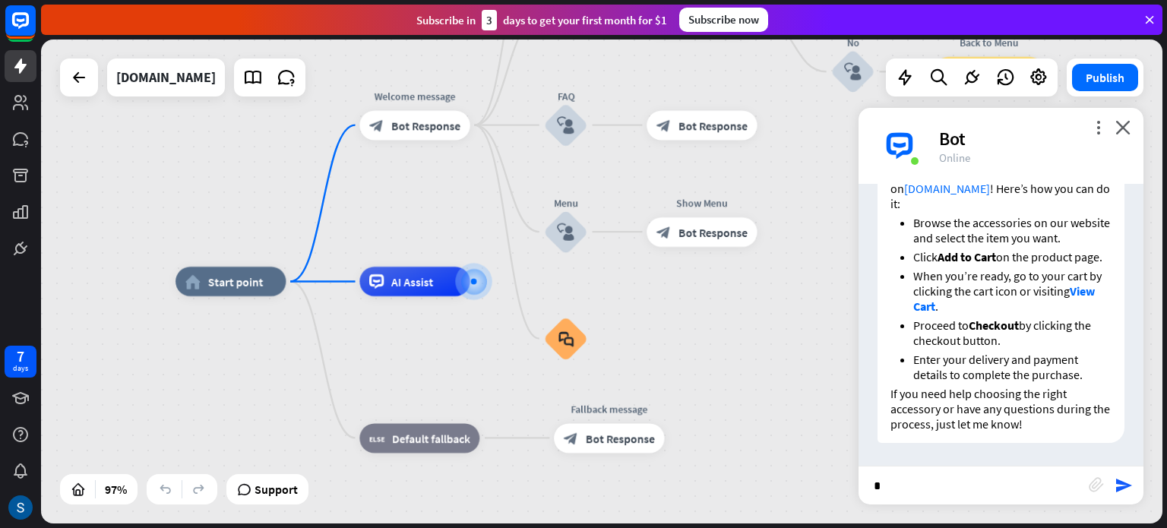
click at [959, 472] on input "*" at bounding box center [973, 485] width 230 height 38
